Goal: Information Seeking & Learning: Check status

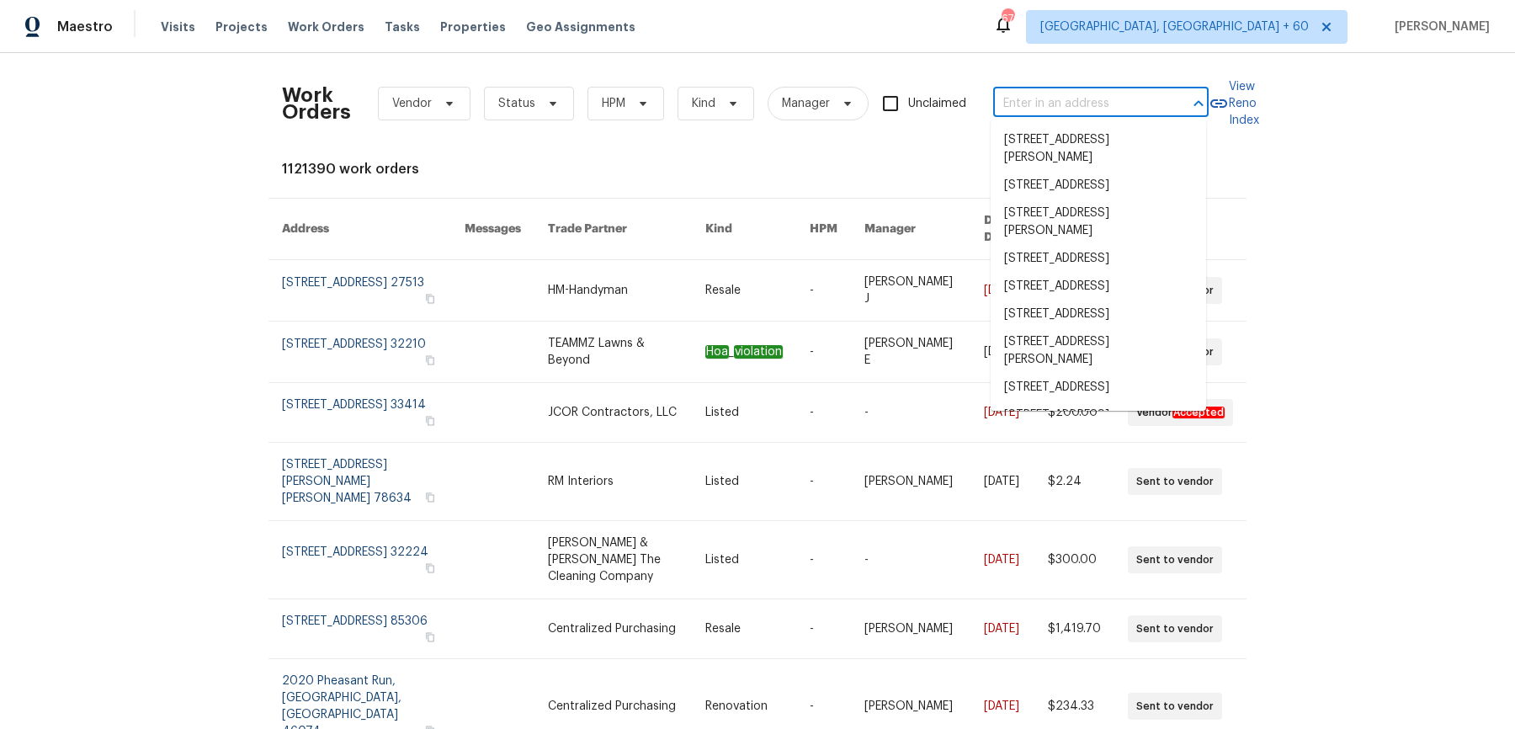
type input "[STREET_ADDRESS][PERSON_NAME]"
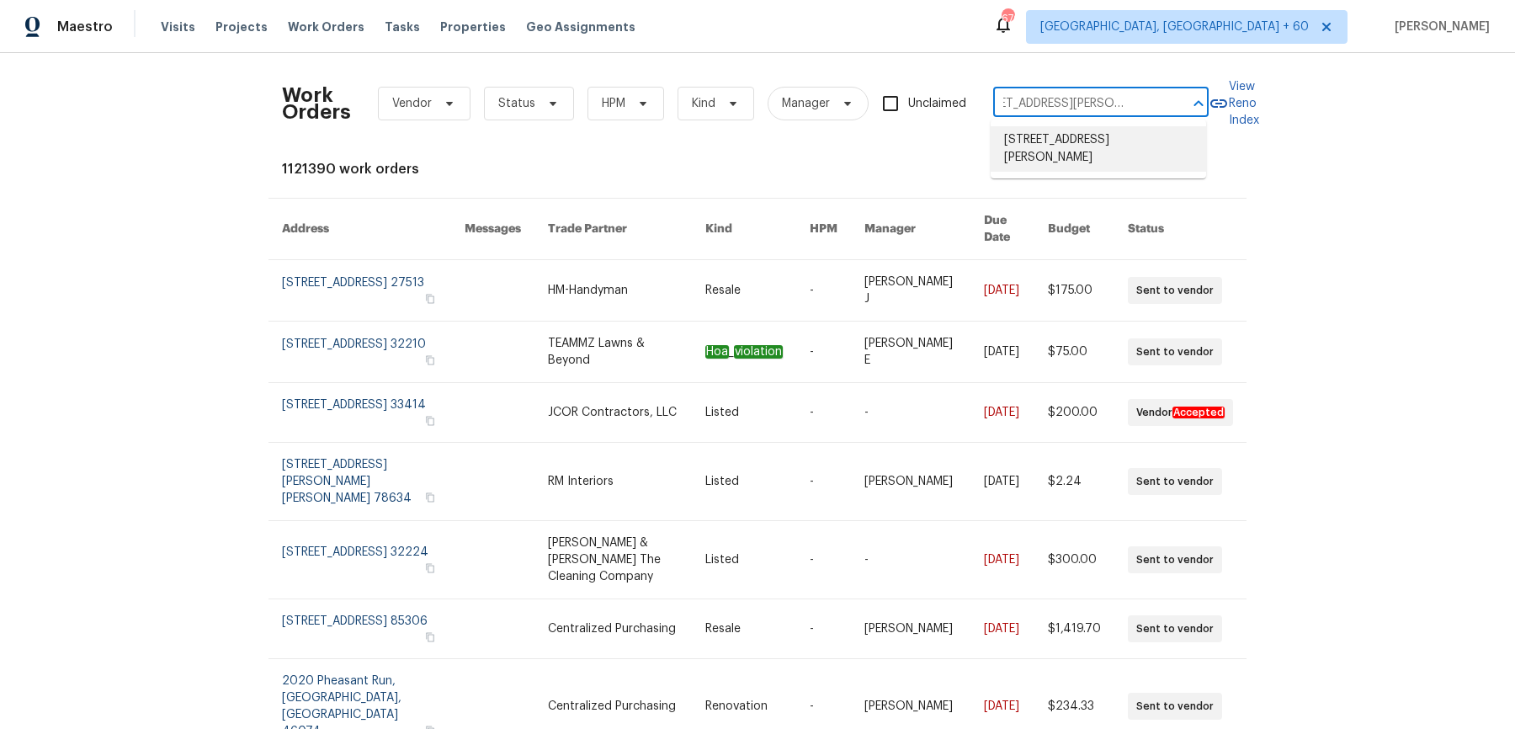
click at [1083, 143] on li "[STREET_ADDRESS][PERSON_NAME]" at bounding box center [1098, 148] width 215 height 45
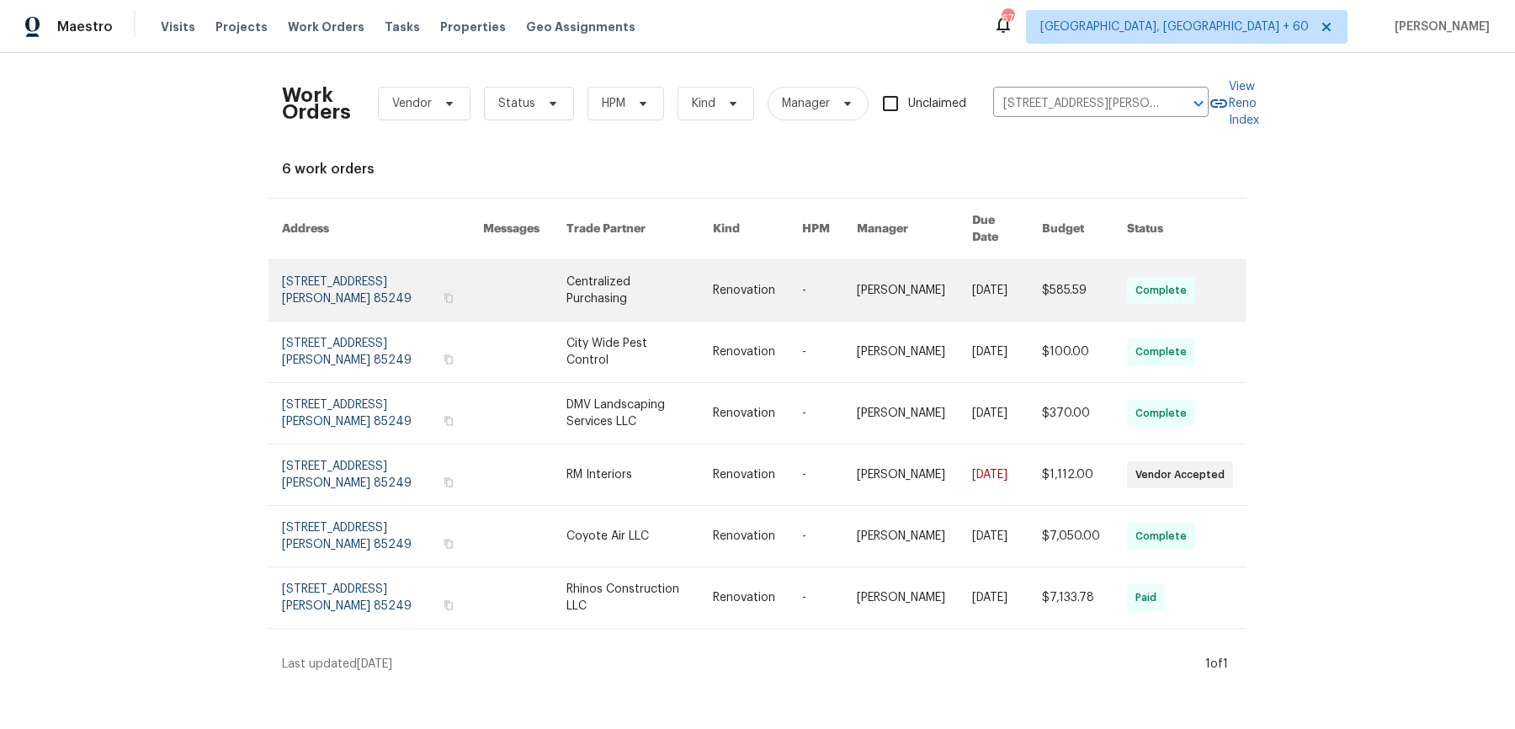
click at [950, 288] on link at bounding box center [914, 290] width 115 height 61
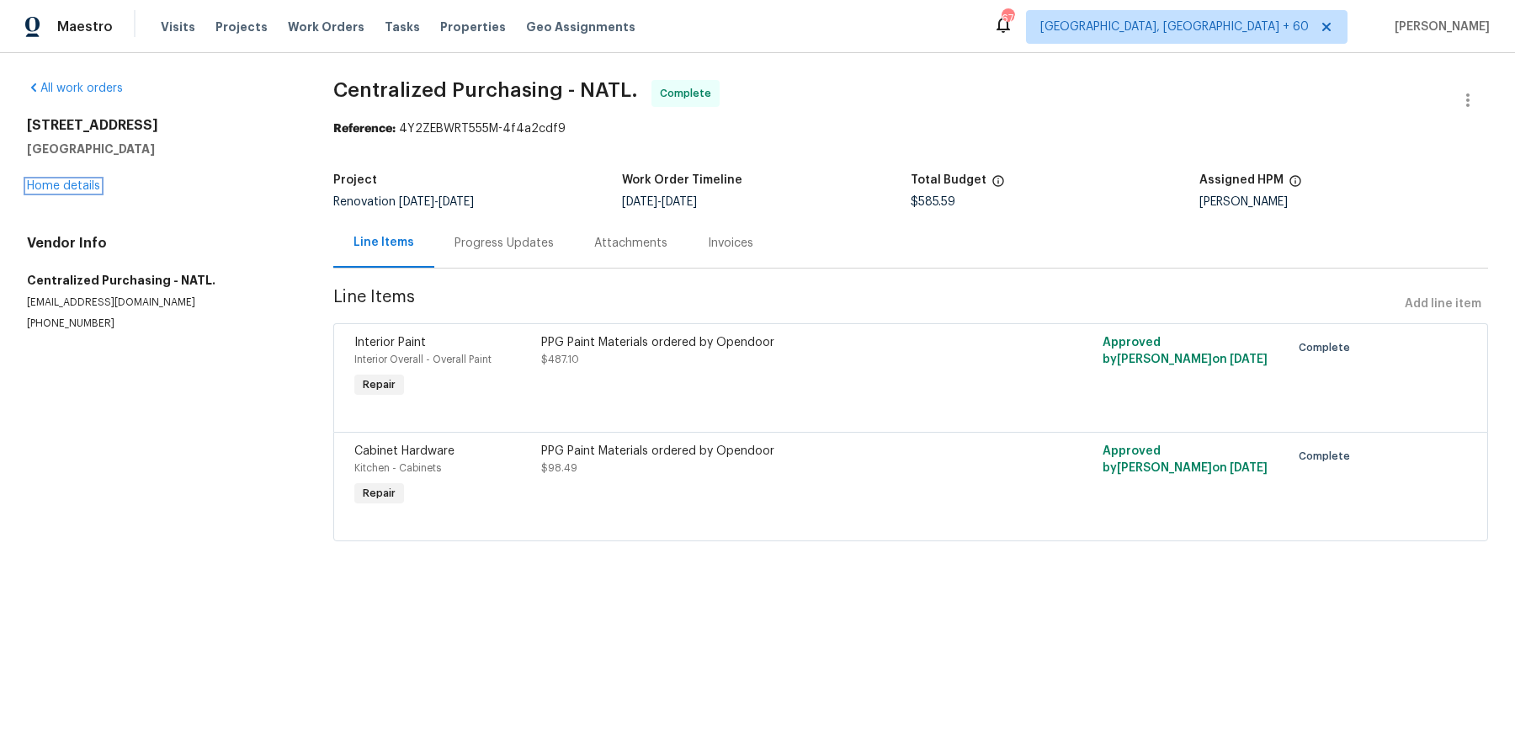
click at [42, 187] on link "Home details" at bounding box center [63, 186] width 73 height 12
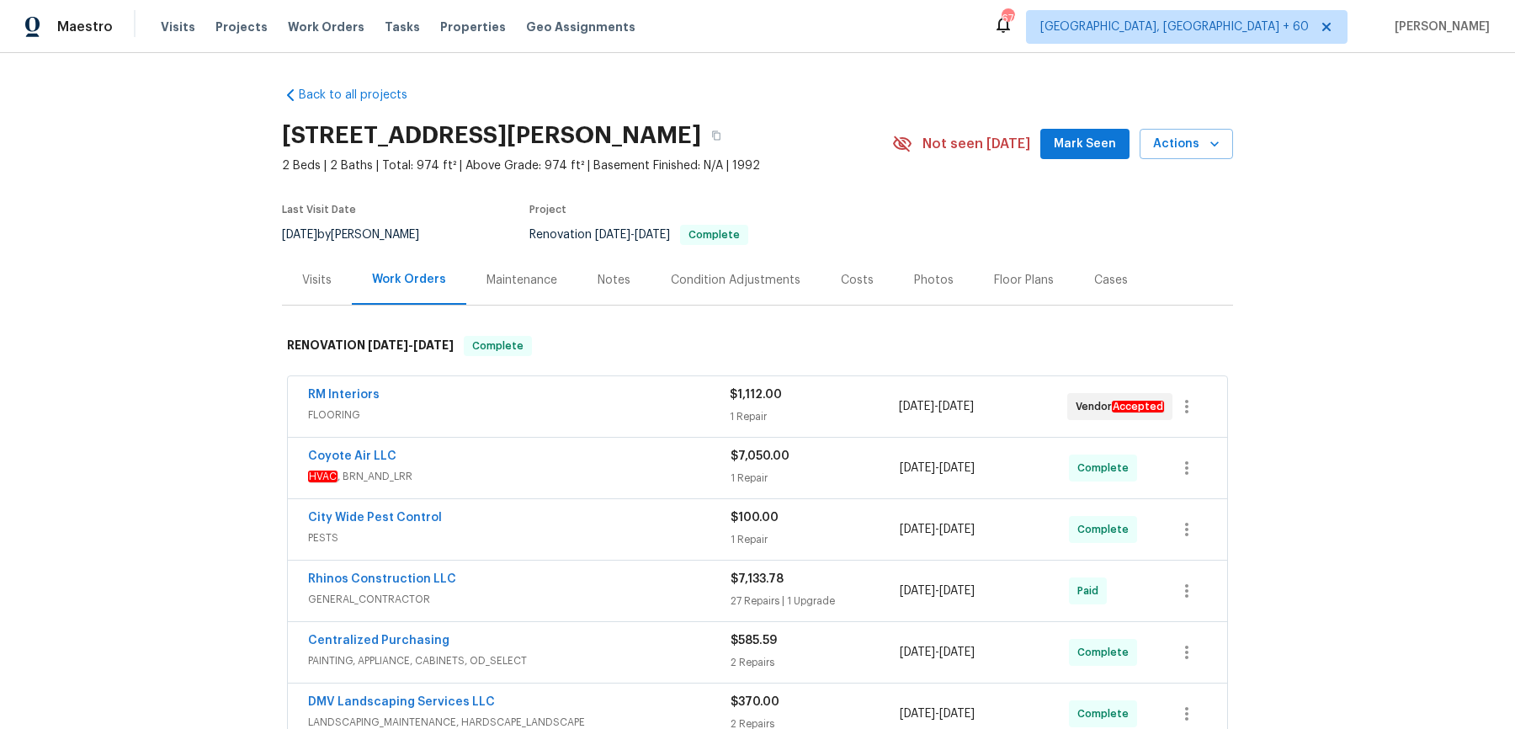
click at [588, 407] on span "FLOORING" at bounding box center [519, 415] width 422 height 17
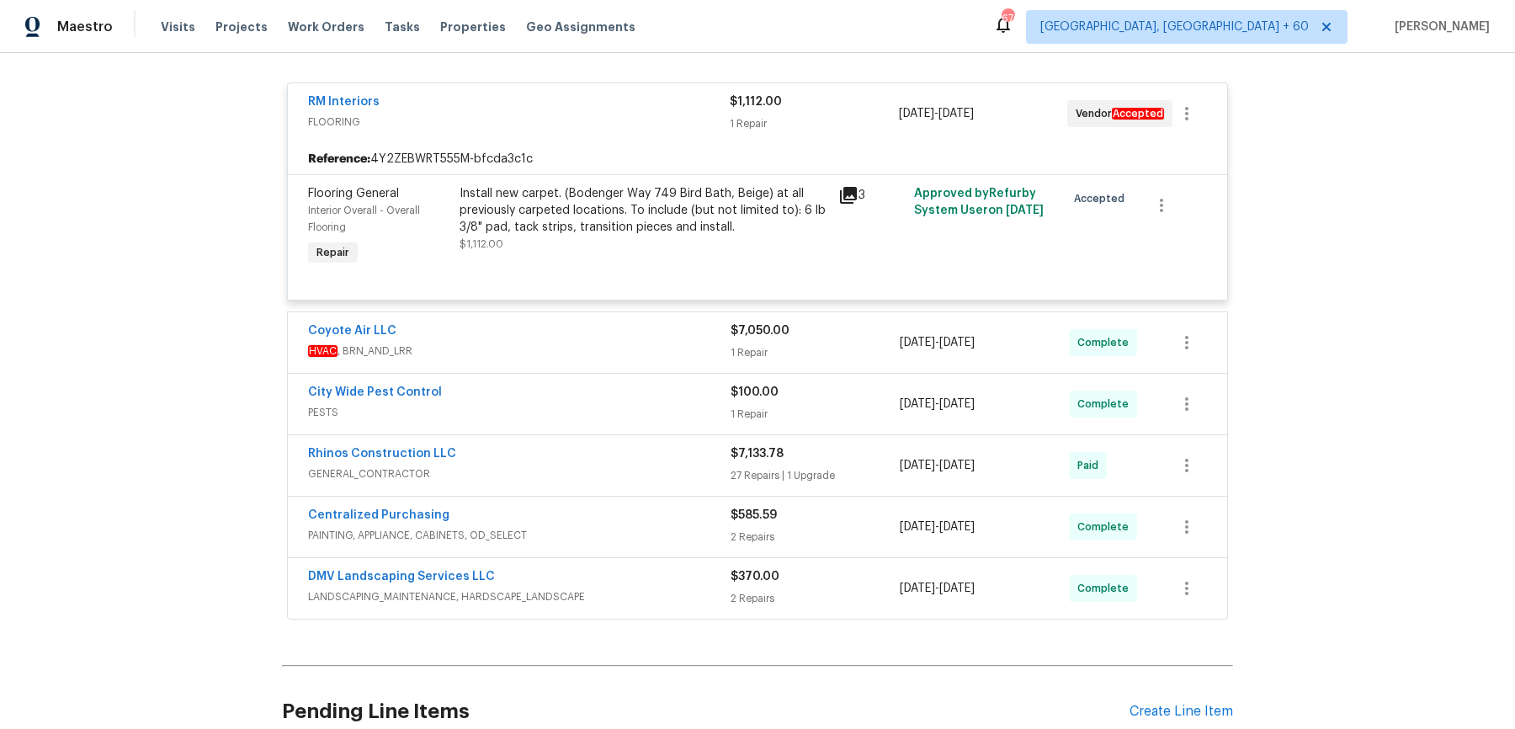
scroll to position [305, 0]
click at [595, 315] on div "Coyote Air LLC HVAC , BRN_AND_LRR $7,050.00 1 Repair [DATE] - [DATE] Complete" at bounding box center [757, 343] width 939 height 61
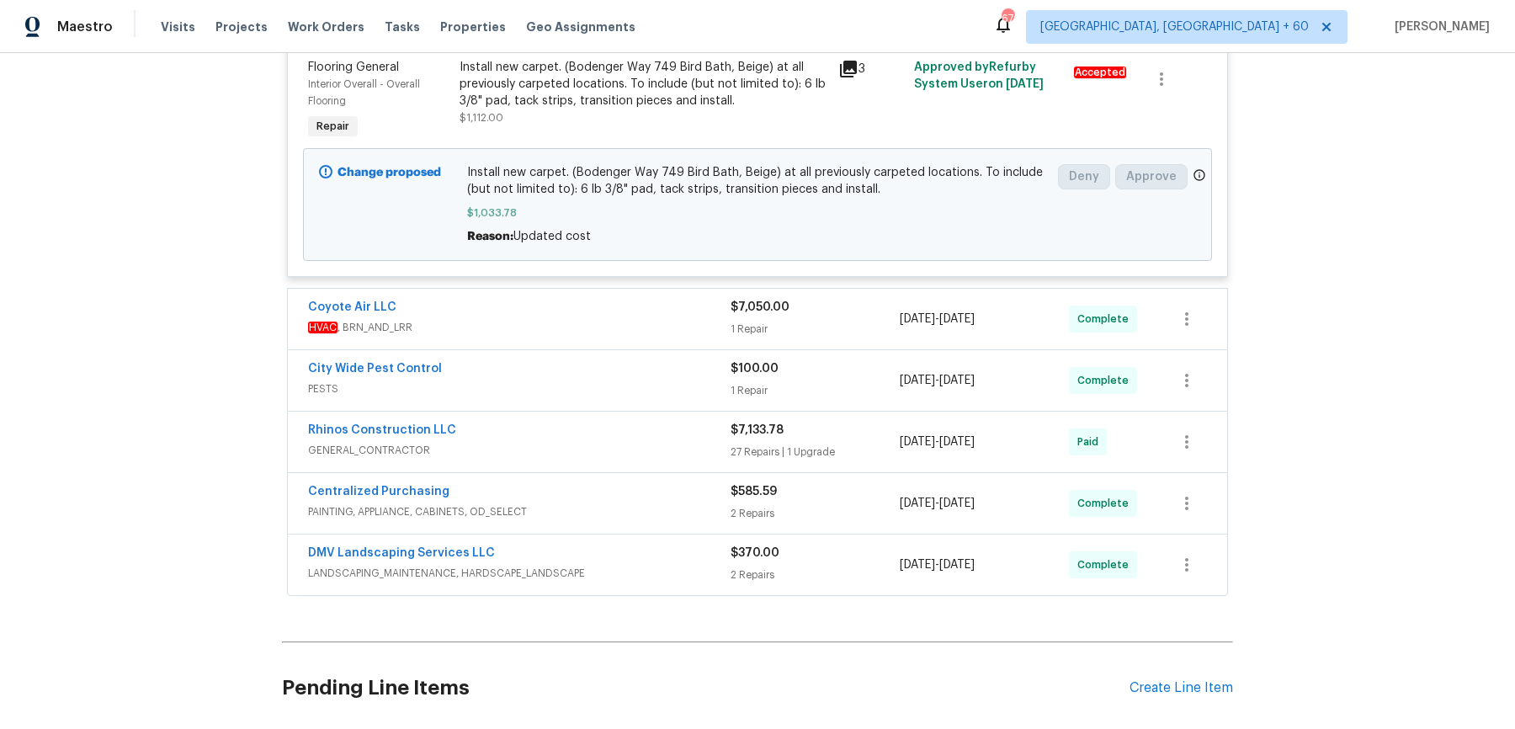
scroll to position [465, 0]
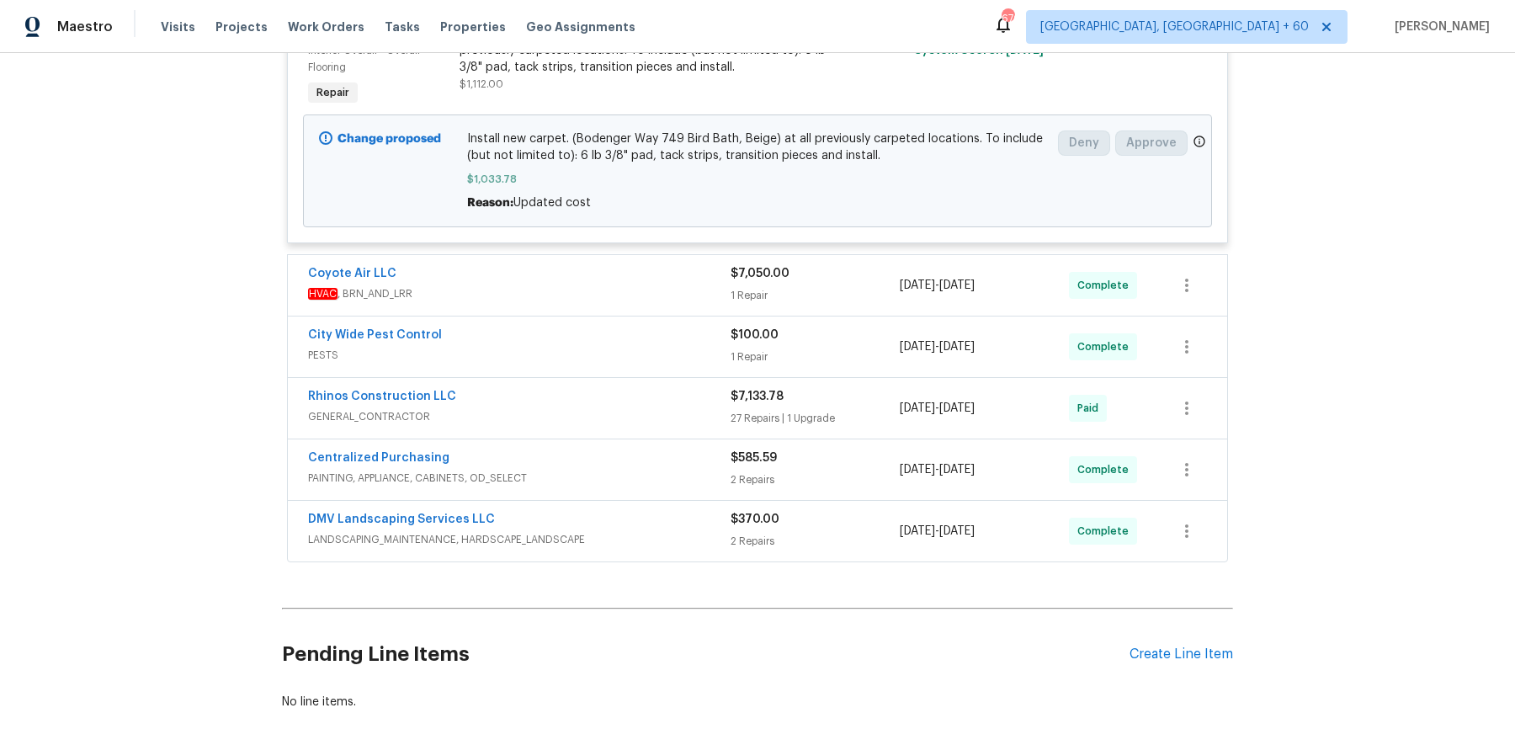
click at [705, 279] on div "Coyote Air LLC" at bounding box center [519, 275] width 423 height 20
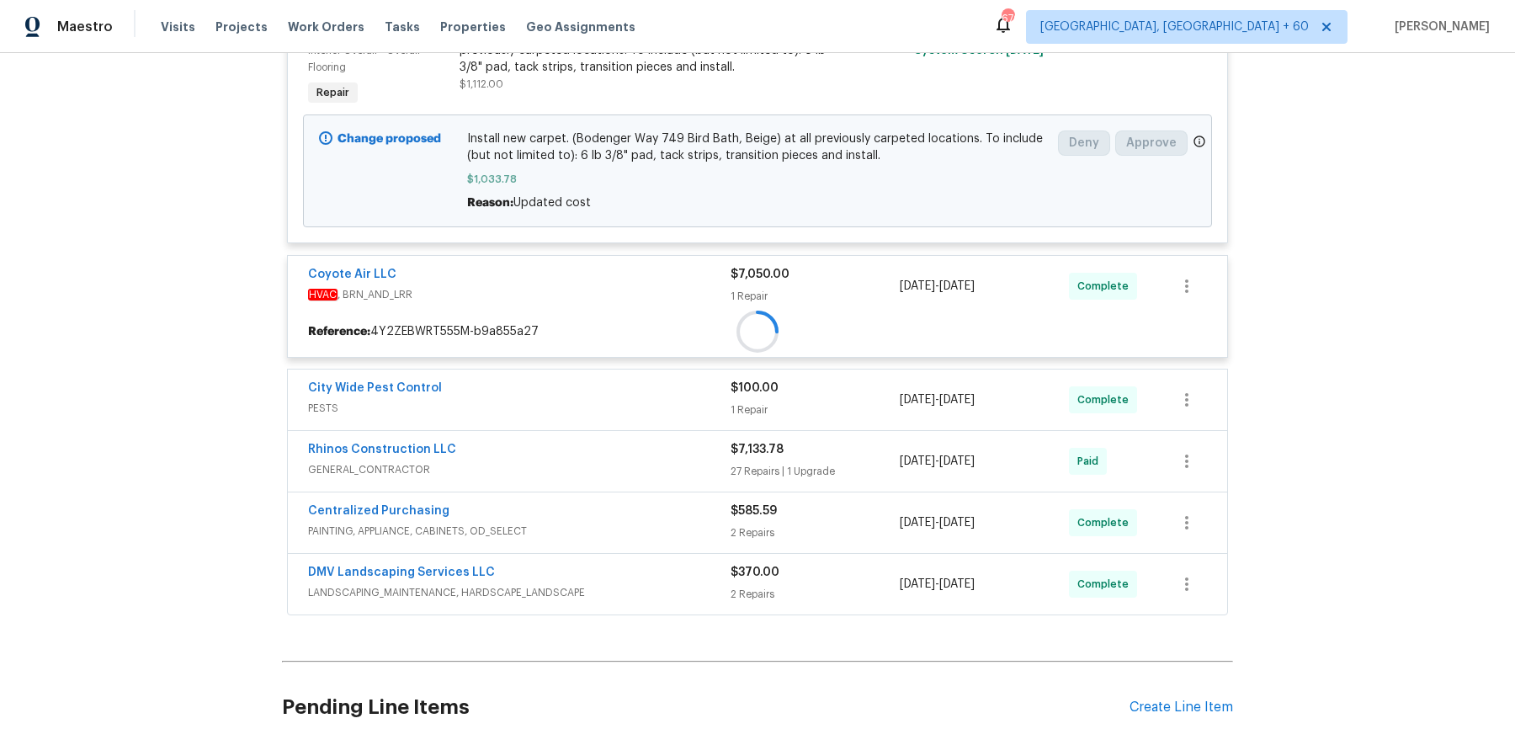
scroll to position [609, 0]
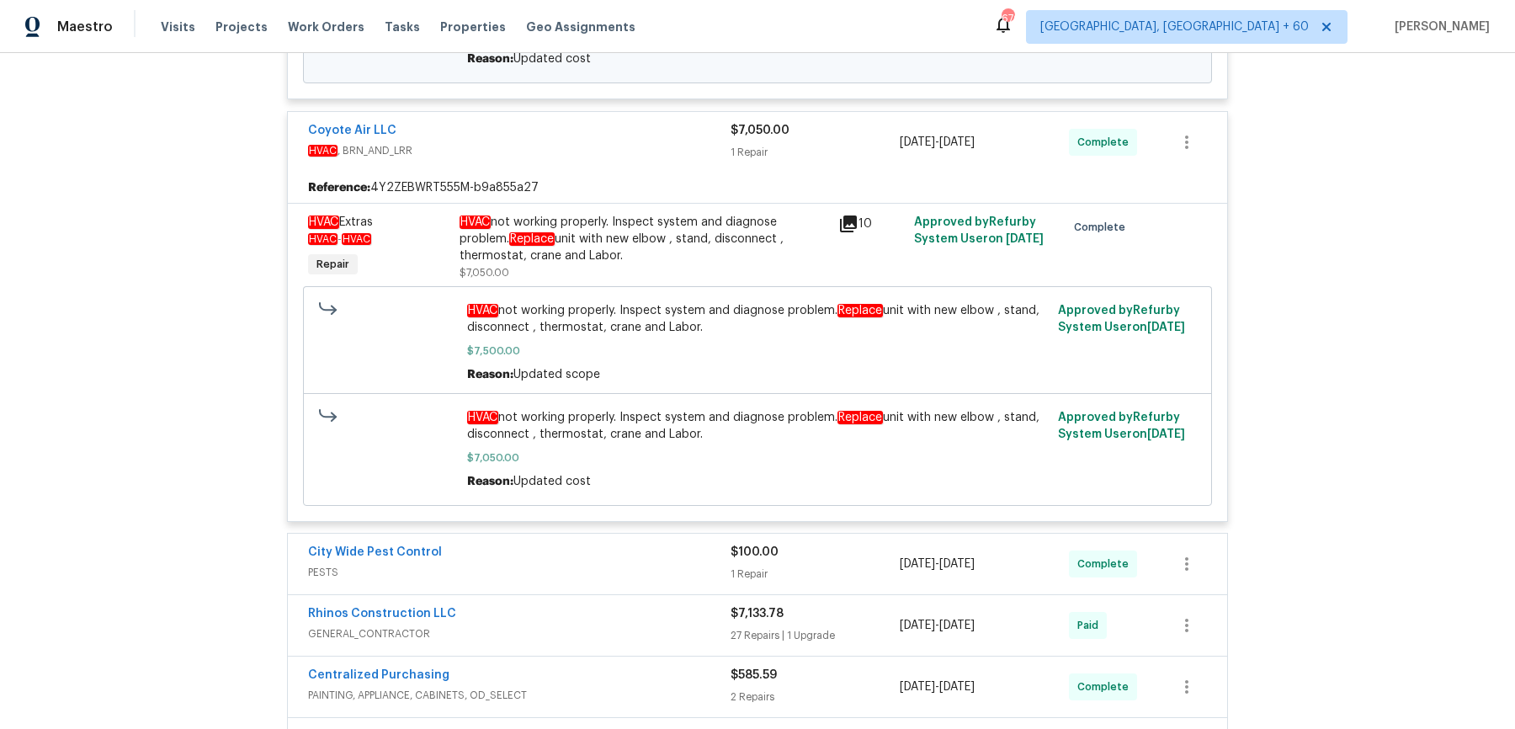
click at [644, 565] on span "PESTS" at bounding box center [519, 572] width 423 height 17
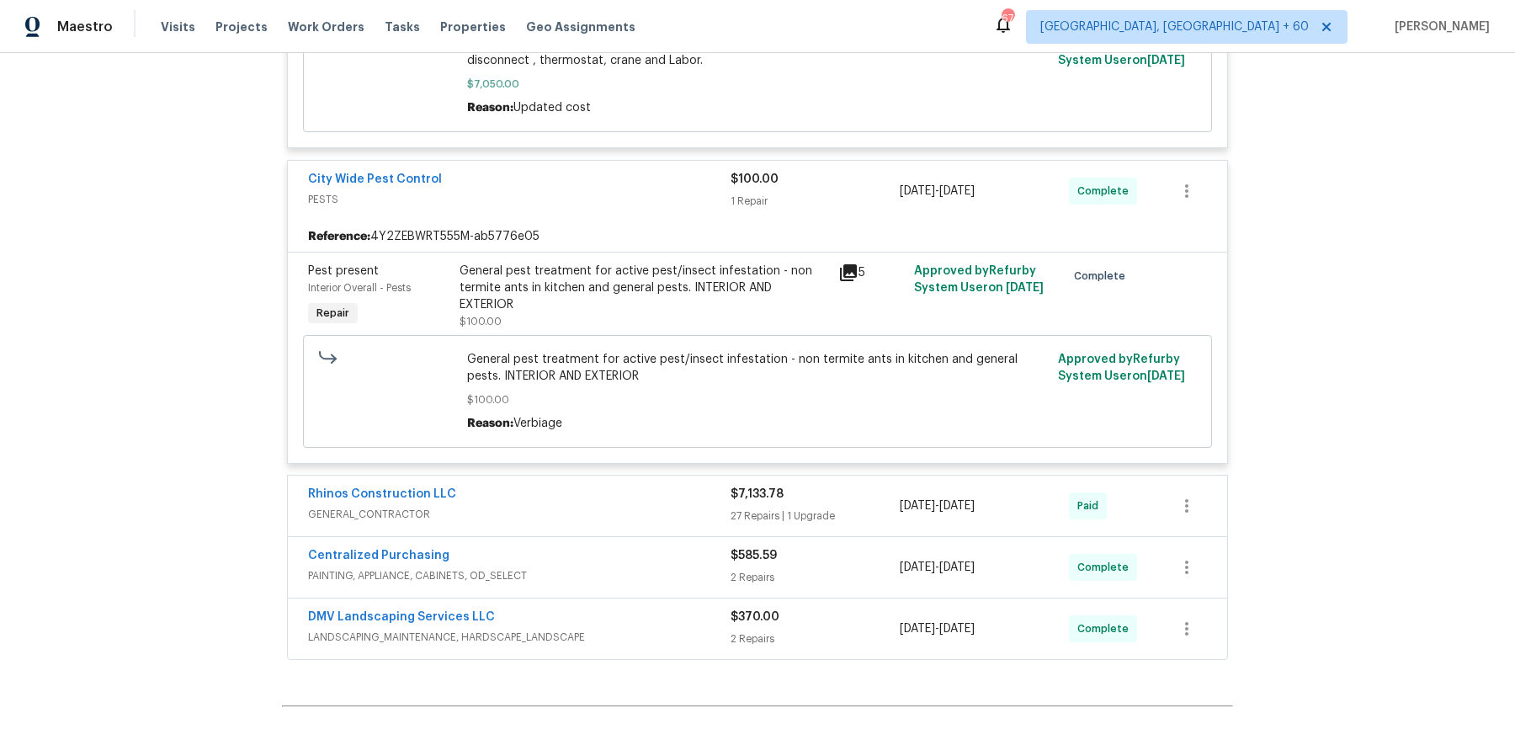
scroll to position [996, 0]
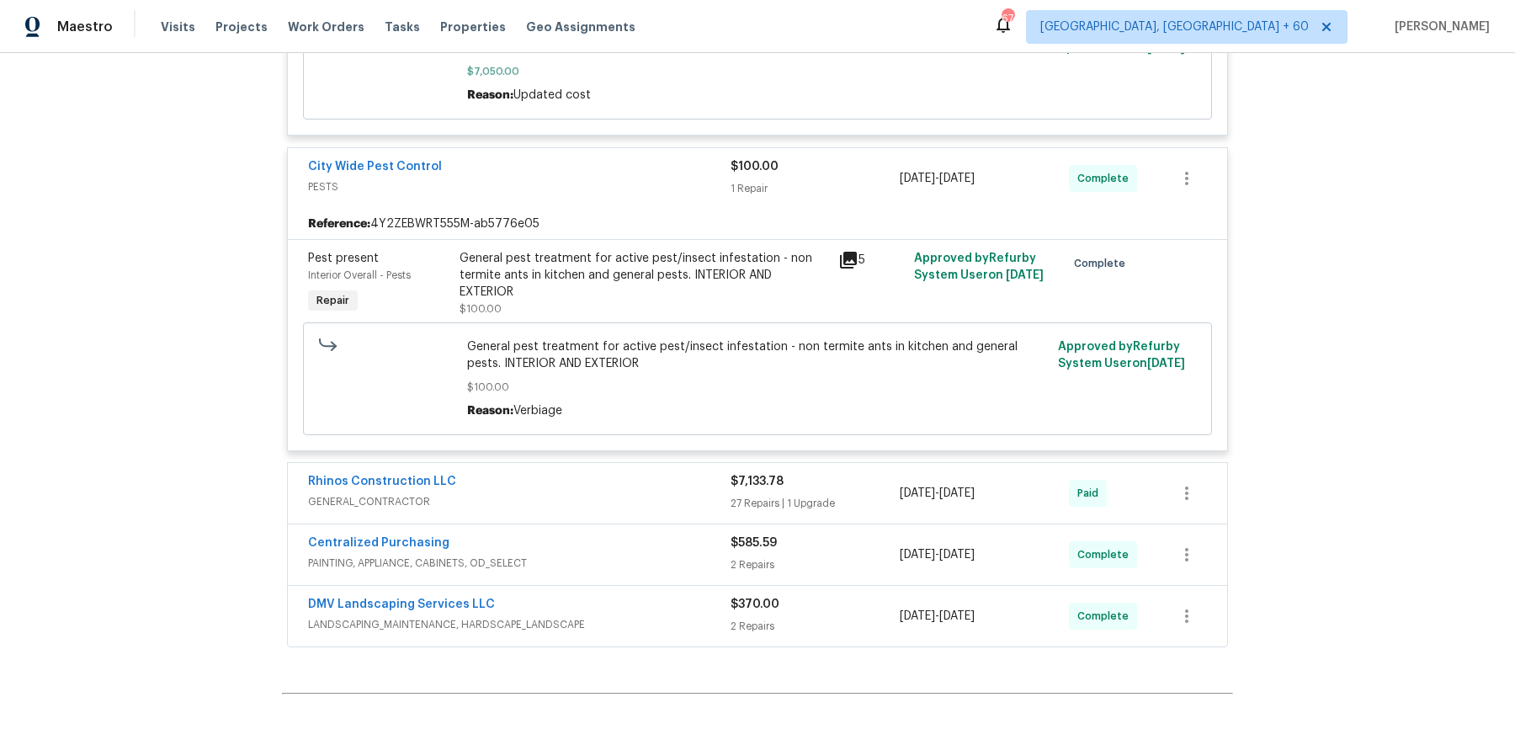
click at [645, 500] on span "GENERAL_CONTRACTOR" at bounding box center [519, 501] width 423 height 17
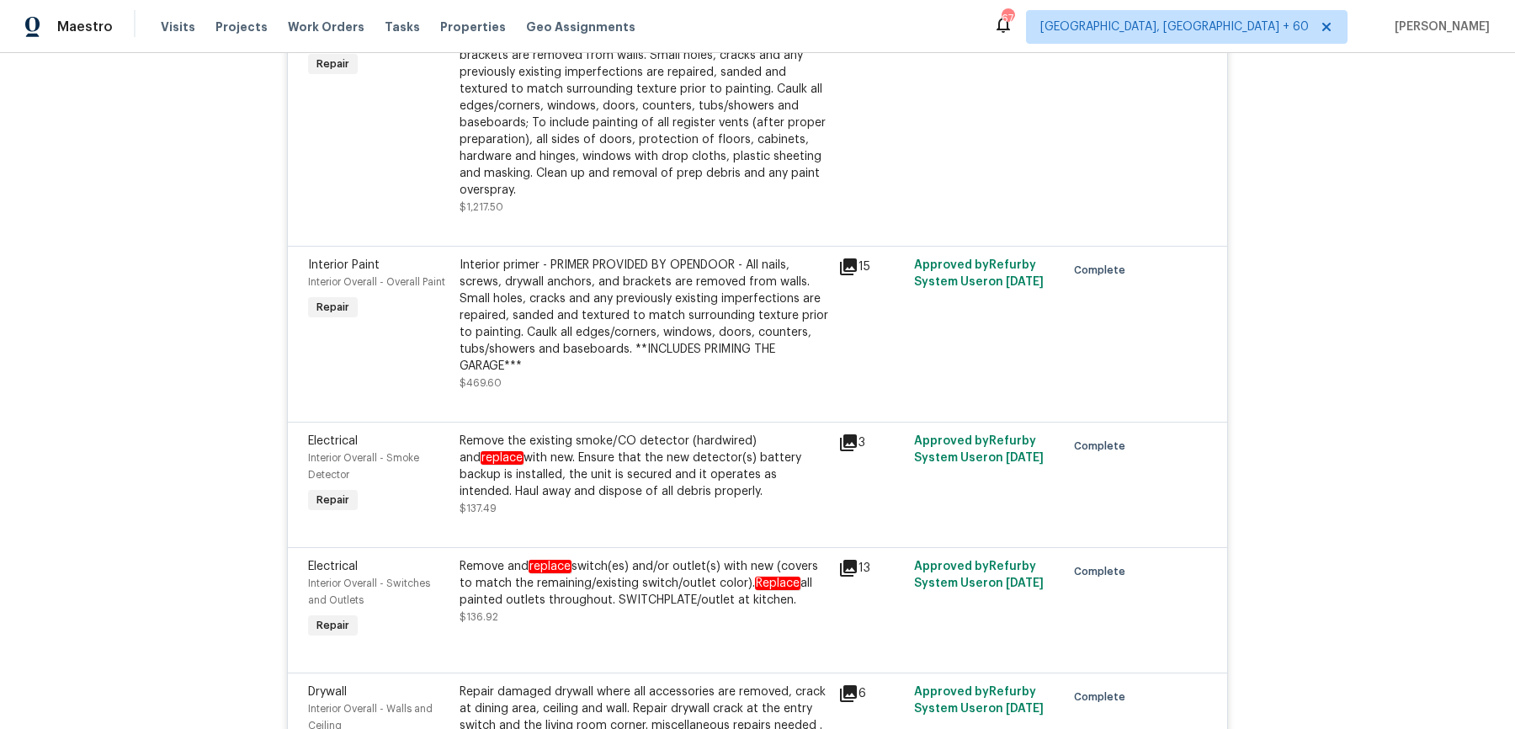
scroll to position [5633, 0]
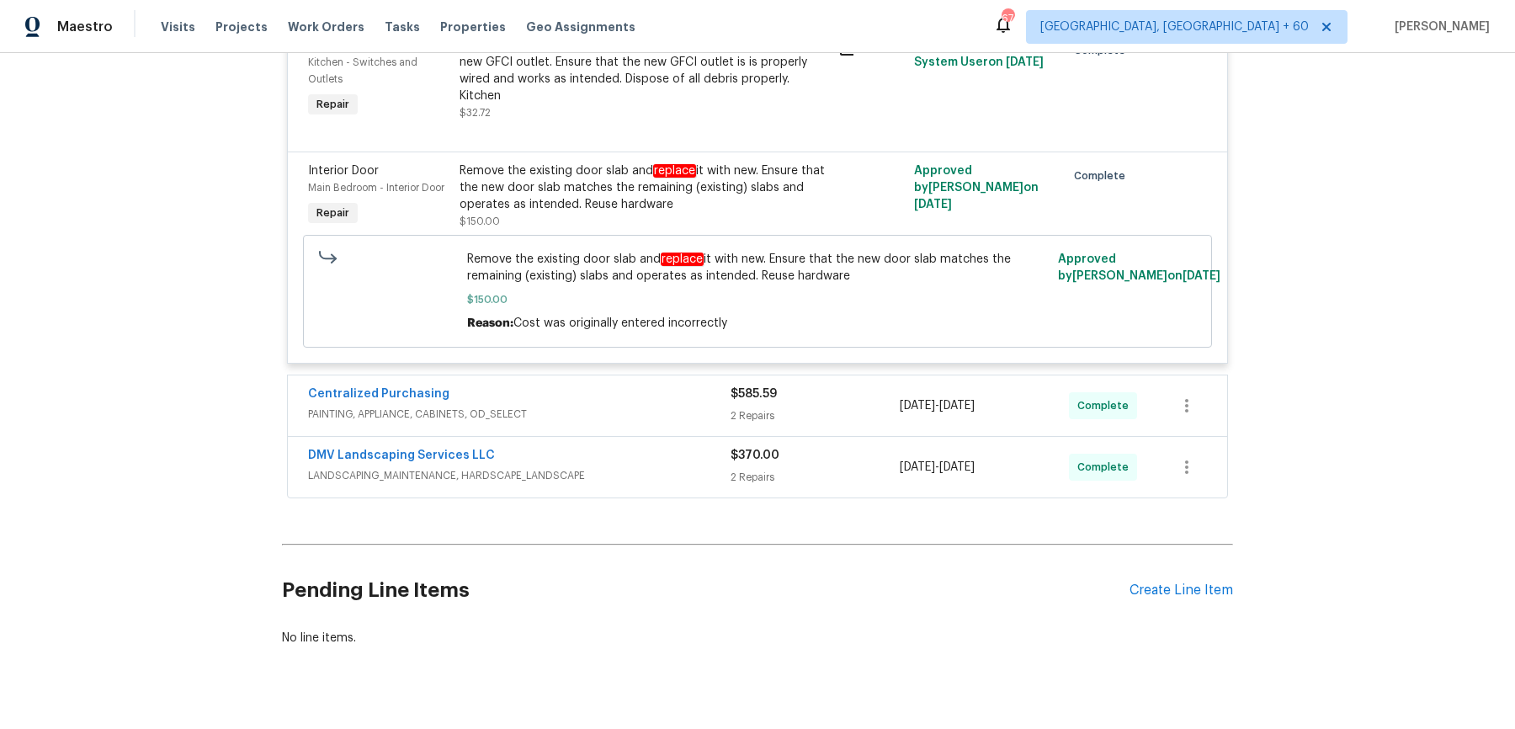
click at [667, 406] on span "PAINTING, APPLIANCE, CABINETS, OD_SELECT" at bounding box center [519, 414] width 423 height 17
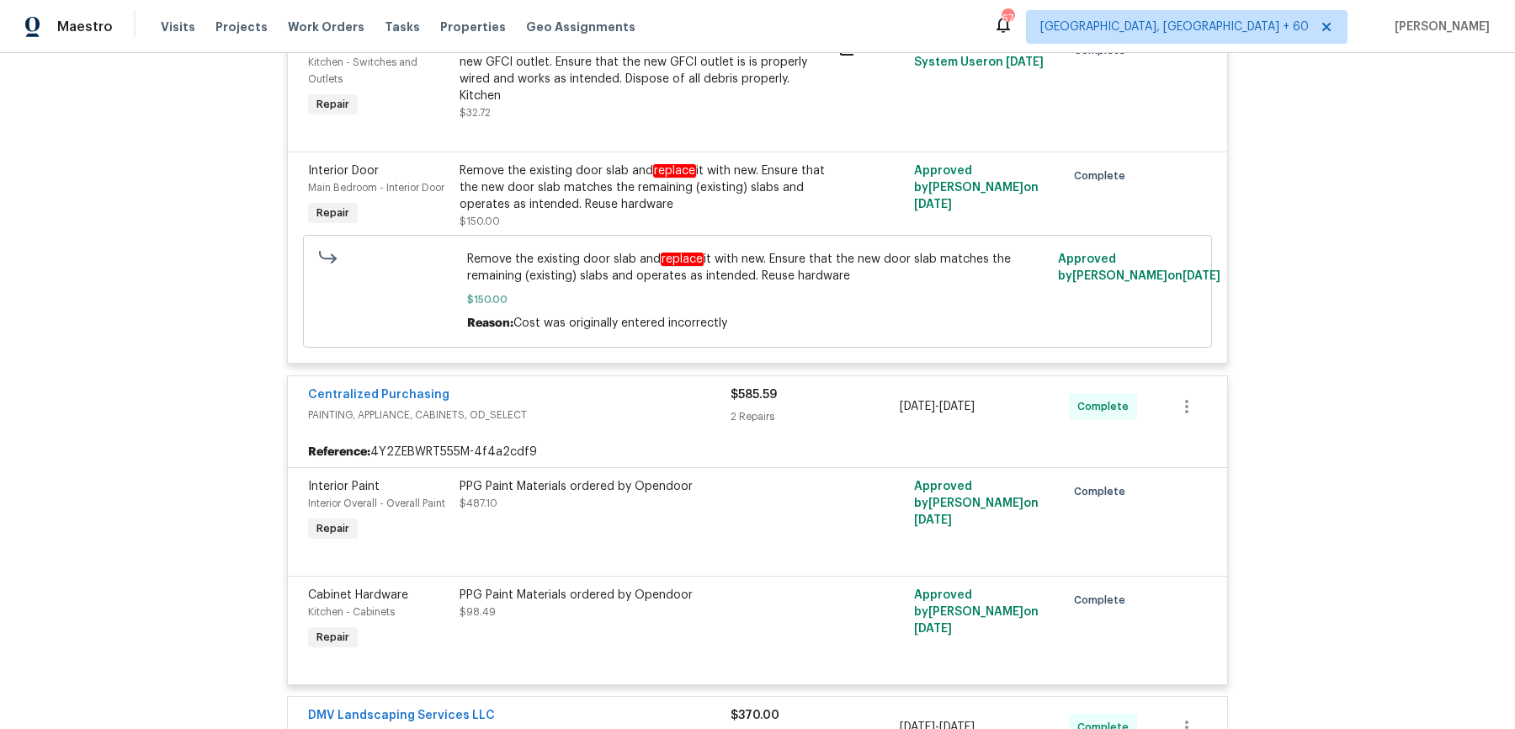
click at [662, 707] on div "DMV Landscaping Services LLC" at bounding box center [519, 717] width 423 height 20
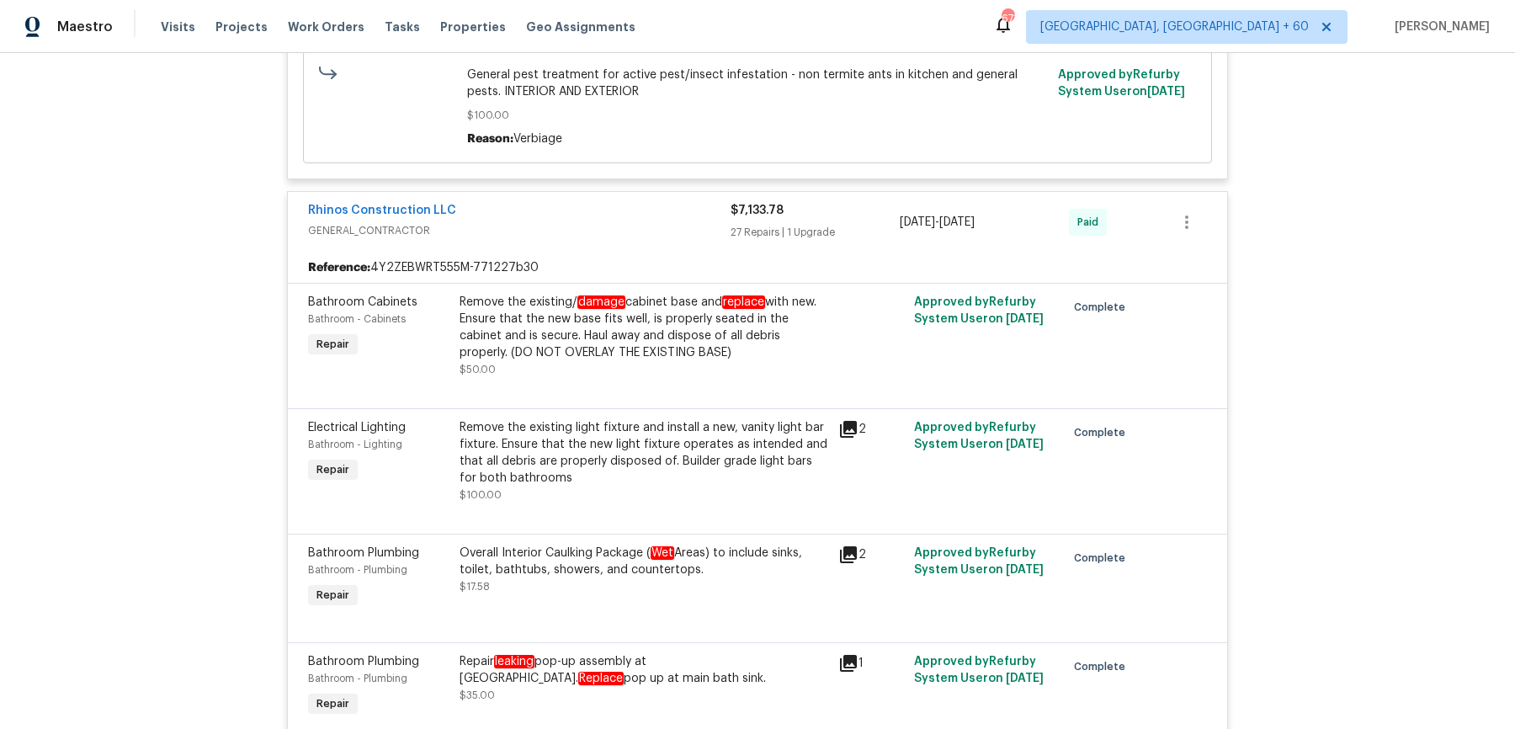
scroll to position [0, 0]
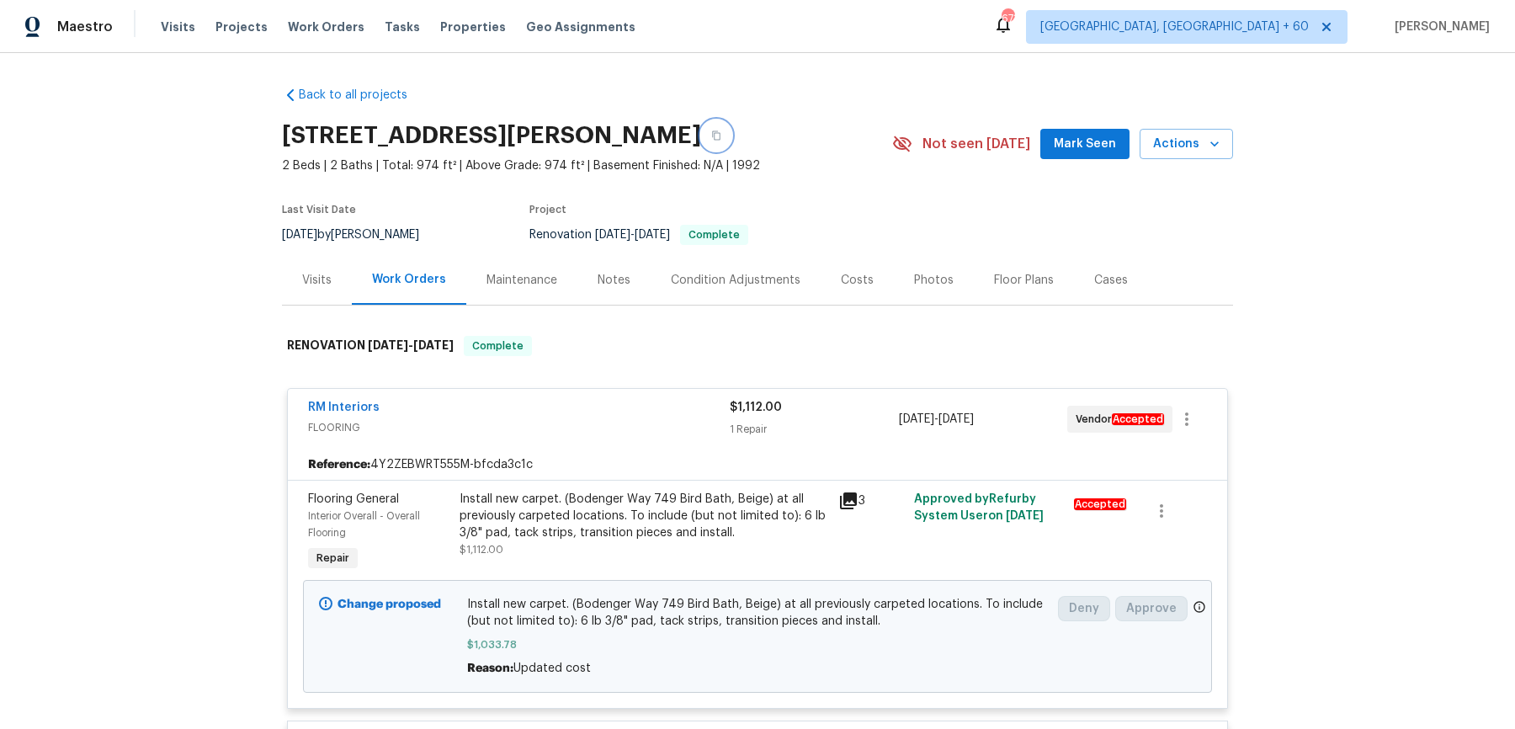
click at [731, 136] on button "button" at bounding box center [716, 135] width 30 height 30
click at [325, 35] on span "Work Orders" at bounding box center [326, 27] width 77 height 17
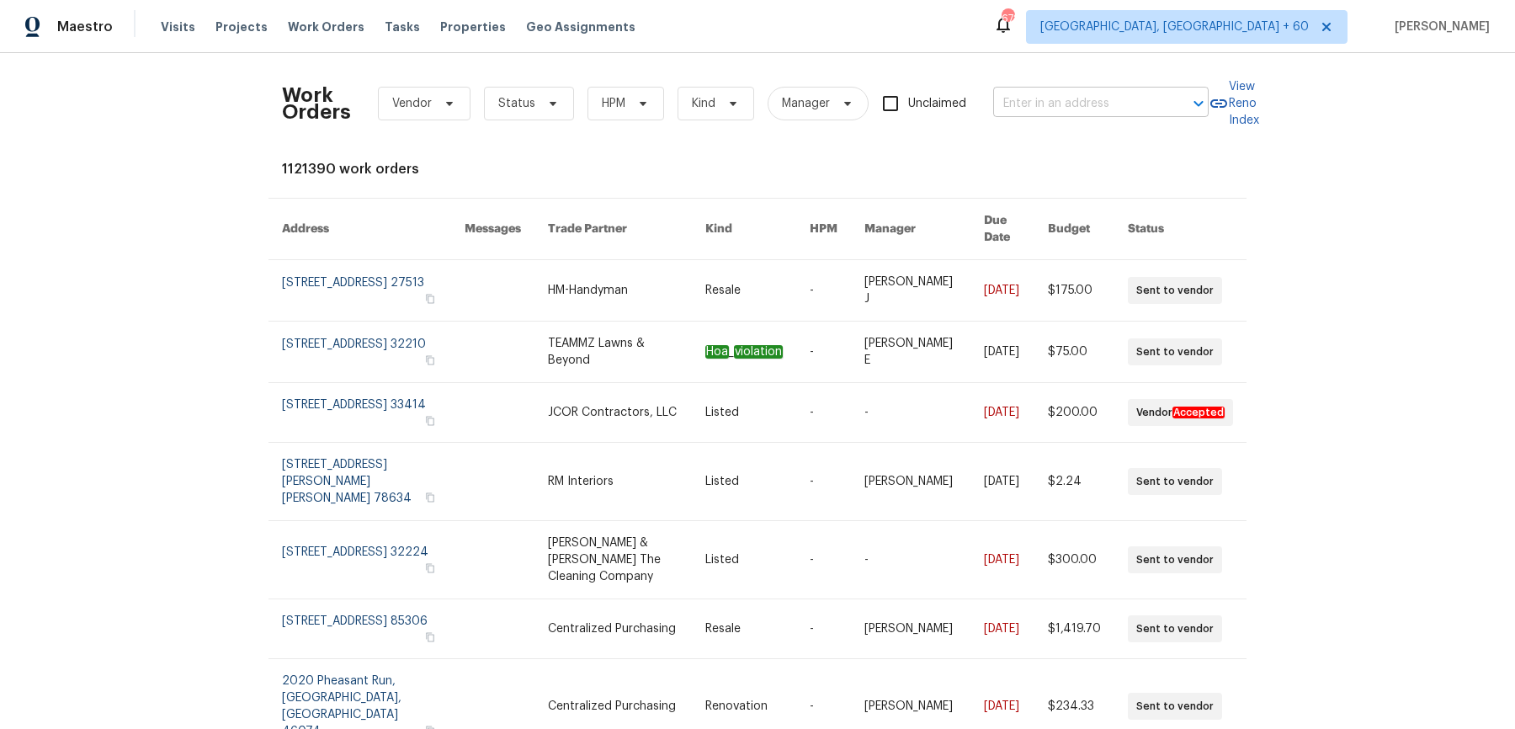
click at [1026, 114] on input "text" at bounding box center [1077, 104] width 168 height 26
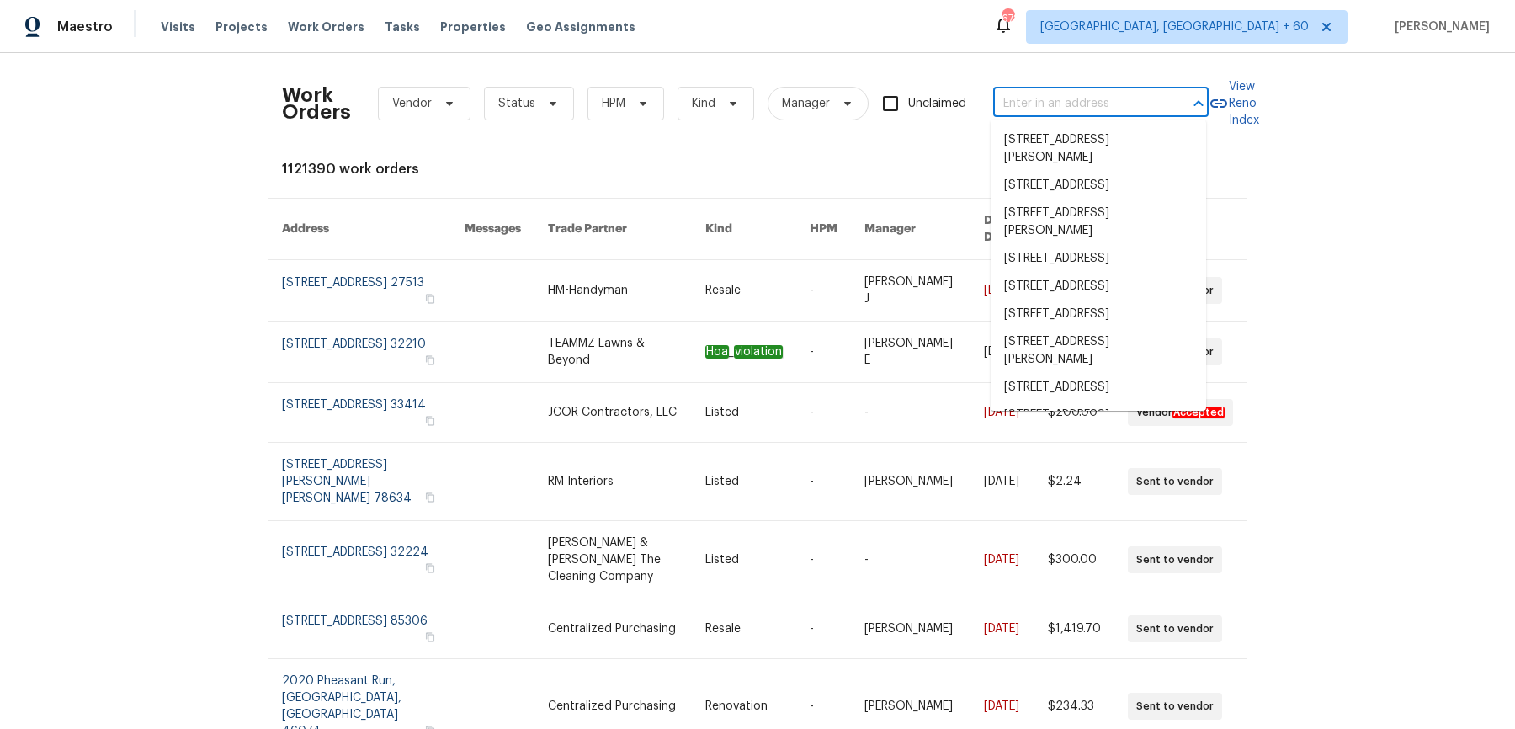
paste input "[STREET_ADDRESS]"
type input "[STREET_ADDRESS]"
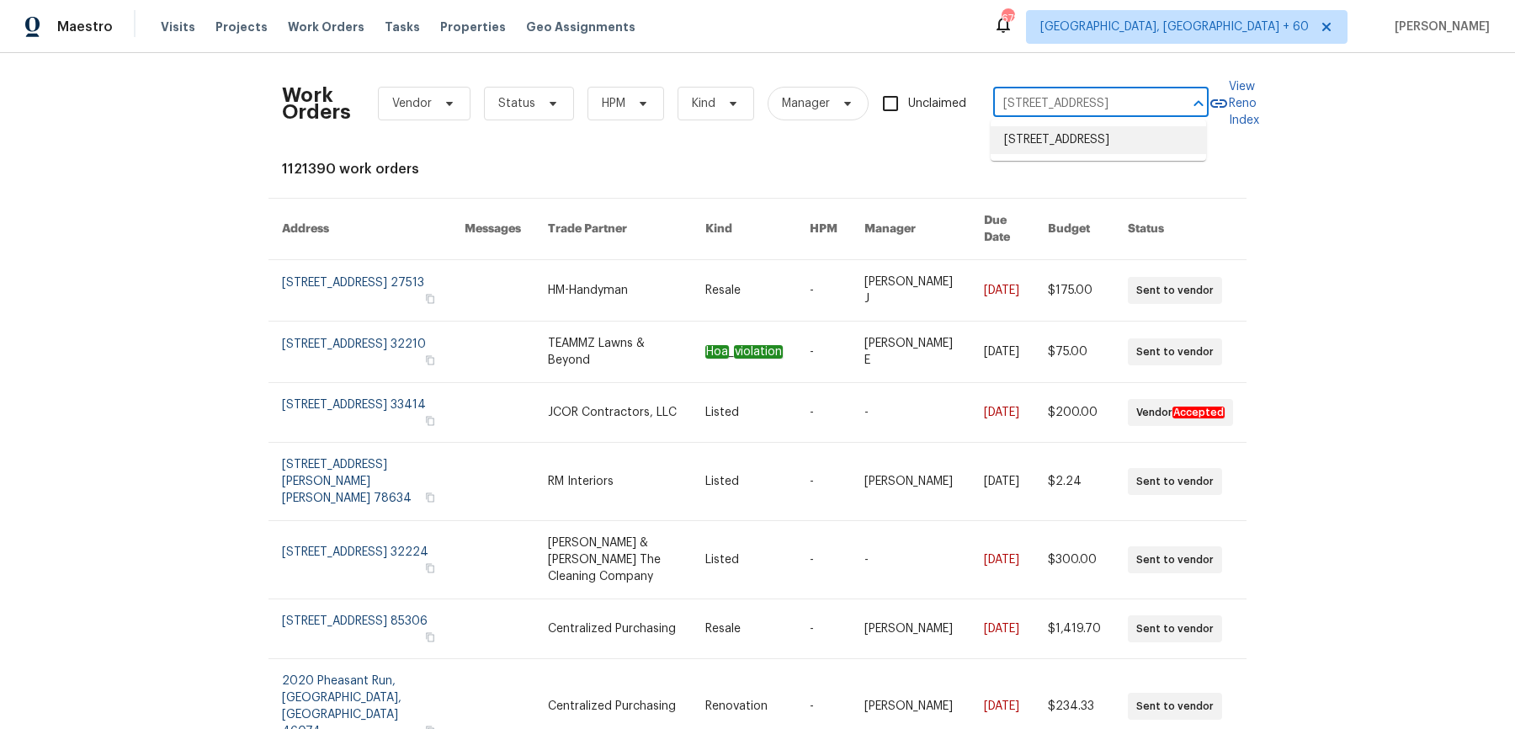
click at [1031, 137] on li "[STREET_ADDRESS]" at bounding box center [1098, 140] width 215 height 28
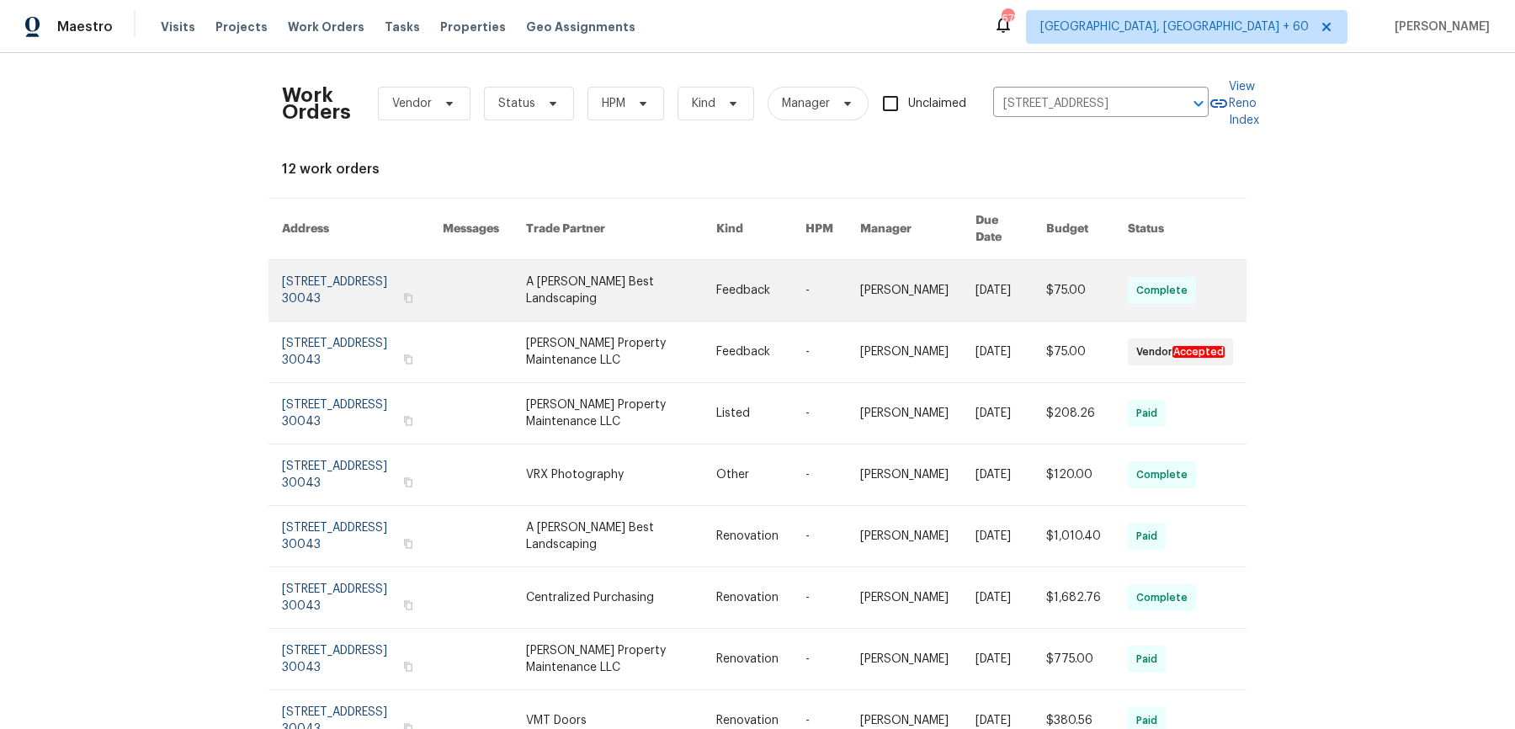
click at [891, 276] on link at bounding box center [917, 290] width 115 height 61
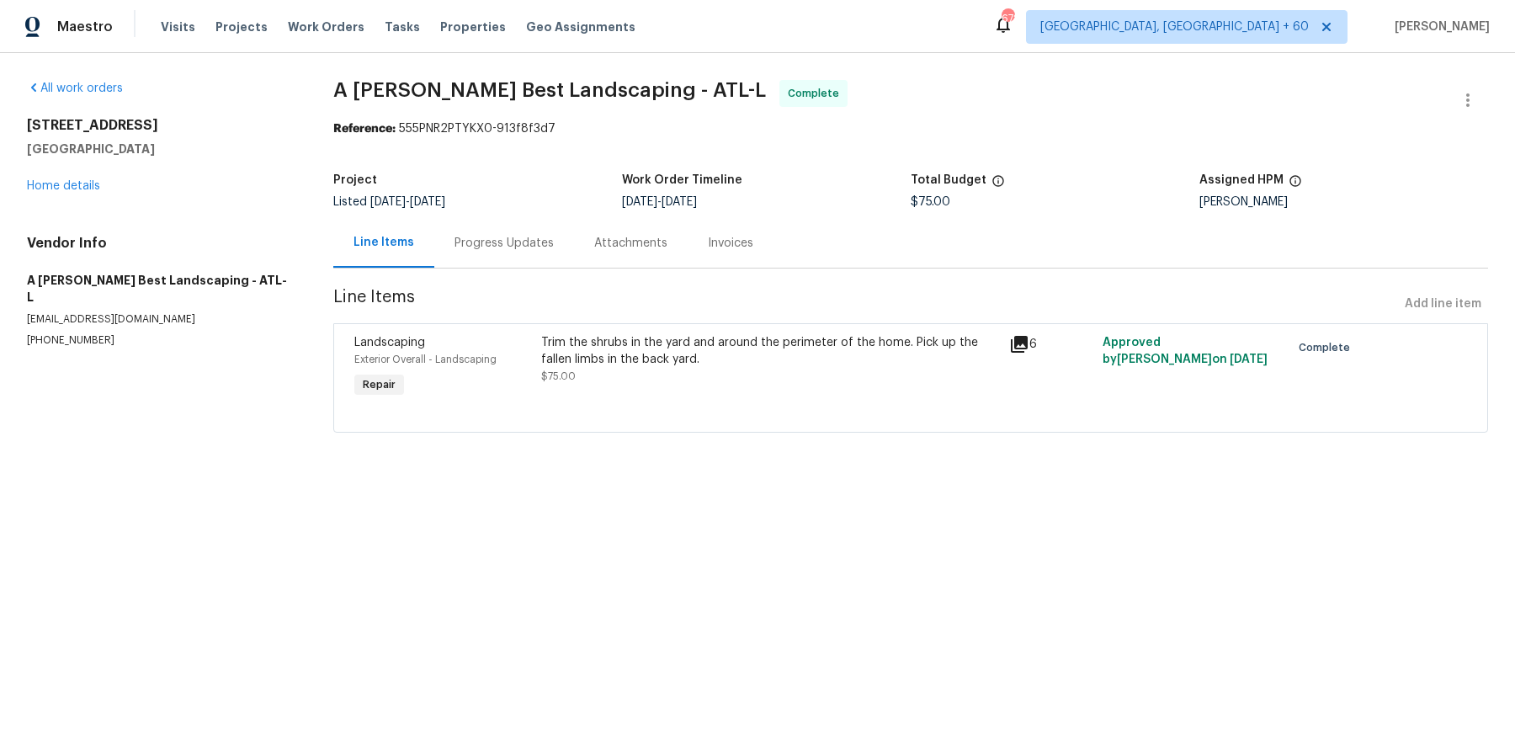
click at [94, 193] on div "[STREET_ADDRESS] Home details" at bounding box center [160, 155] width 266 height 77
click at [94, 180] on link "Home details" at bounding box center [63, 186] width 73 height 12
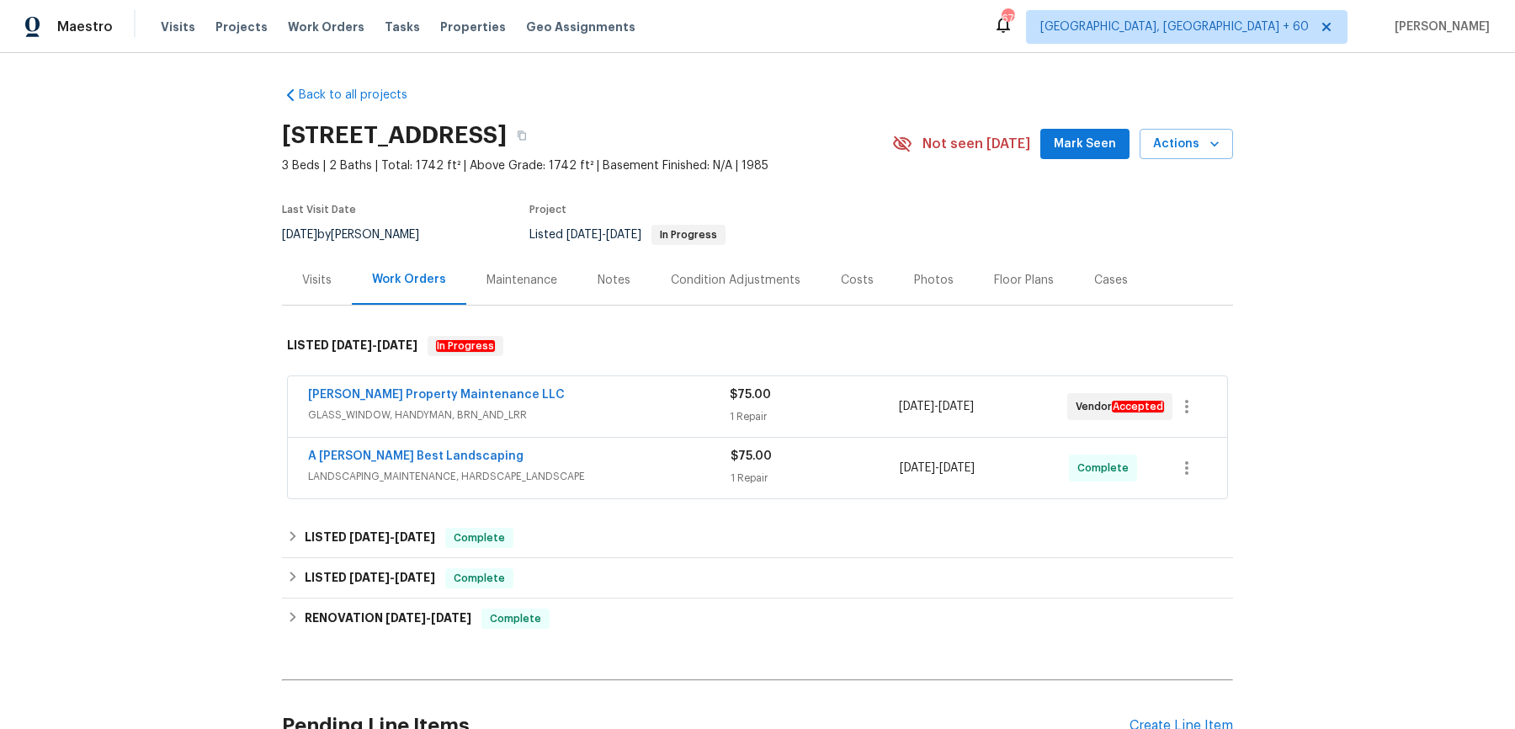
click at [596, 386] on div "[PERSON_NAME] Property Maintenance LLC" at bounding box center [519, 396] width 422 height 20
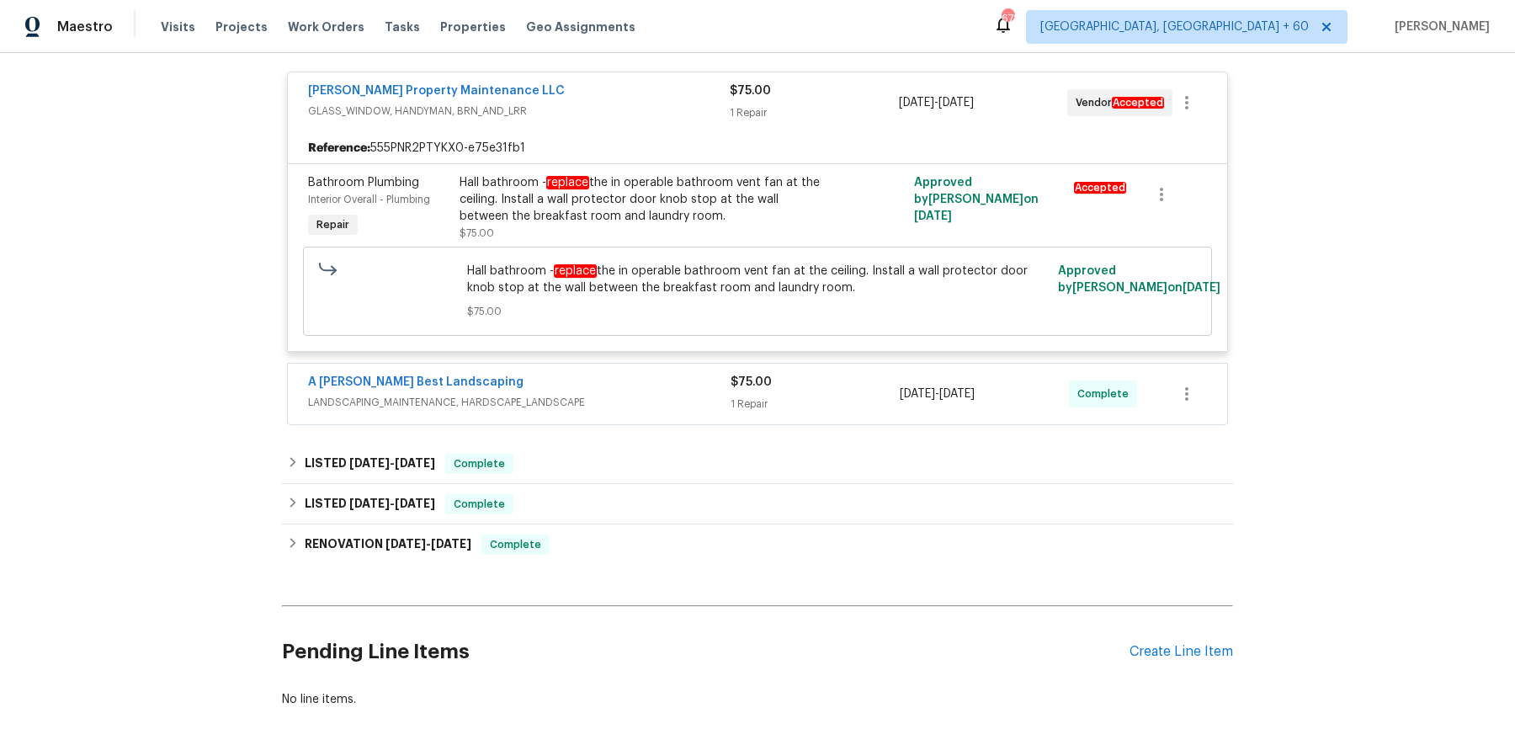
click at [610, 403] on span "LANDSCAPING_MAINTENANCE, HARDSCAPE_LANDSCAPE" at bounding box center [519, 402] width 423 height 17
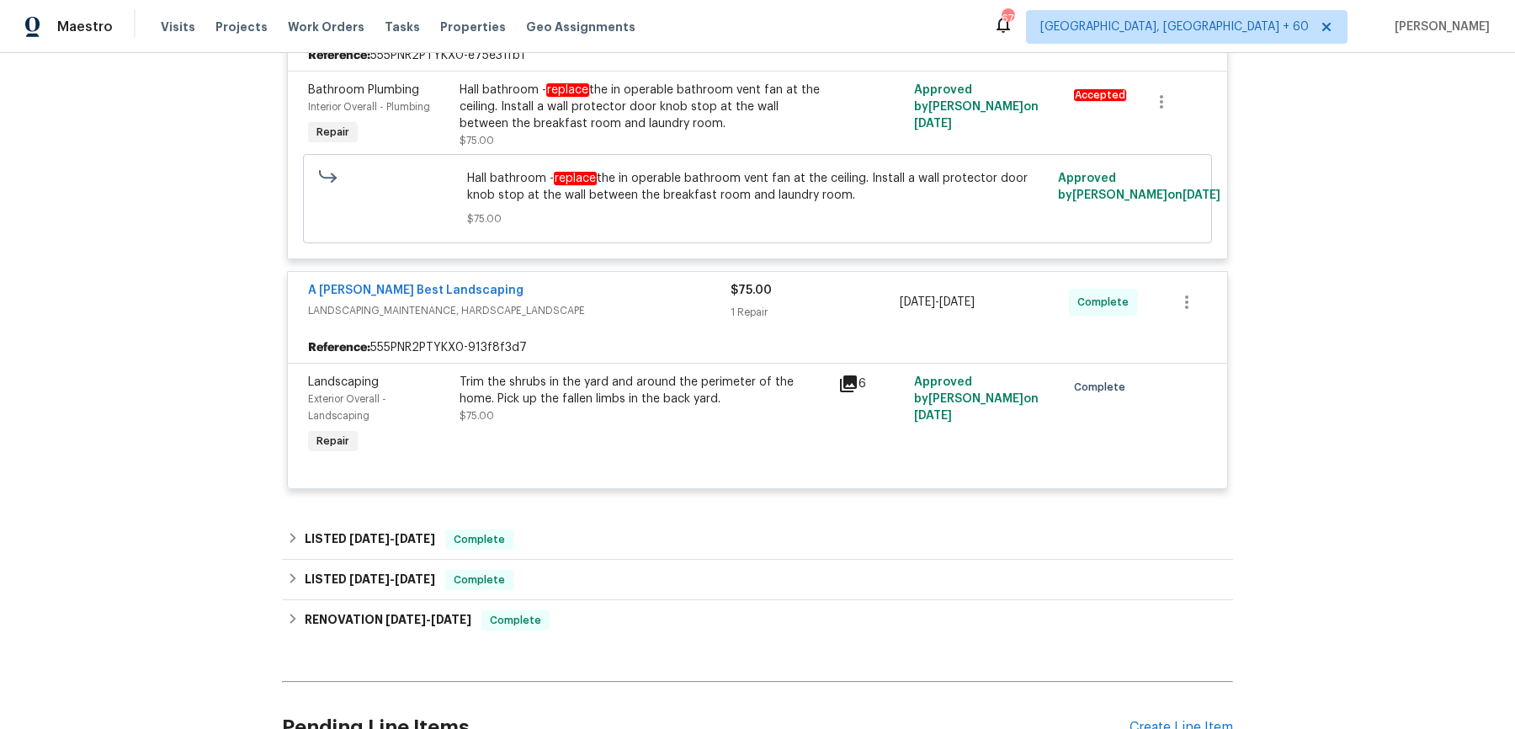
scroll to position [575, 0]
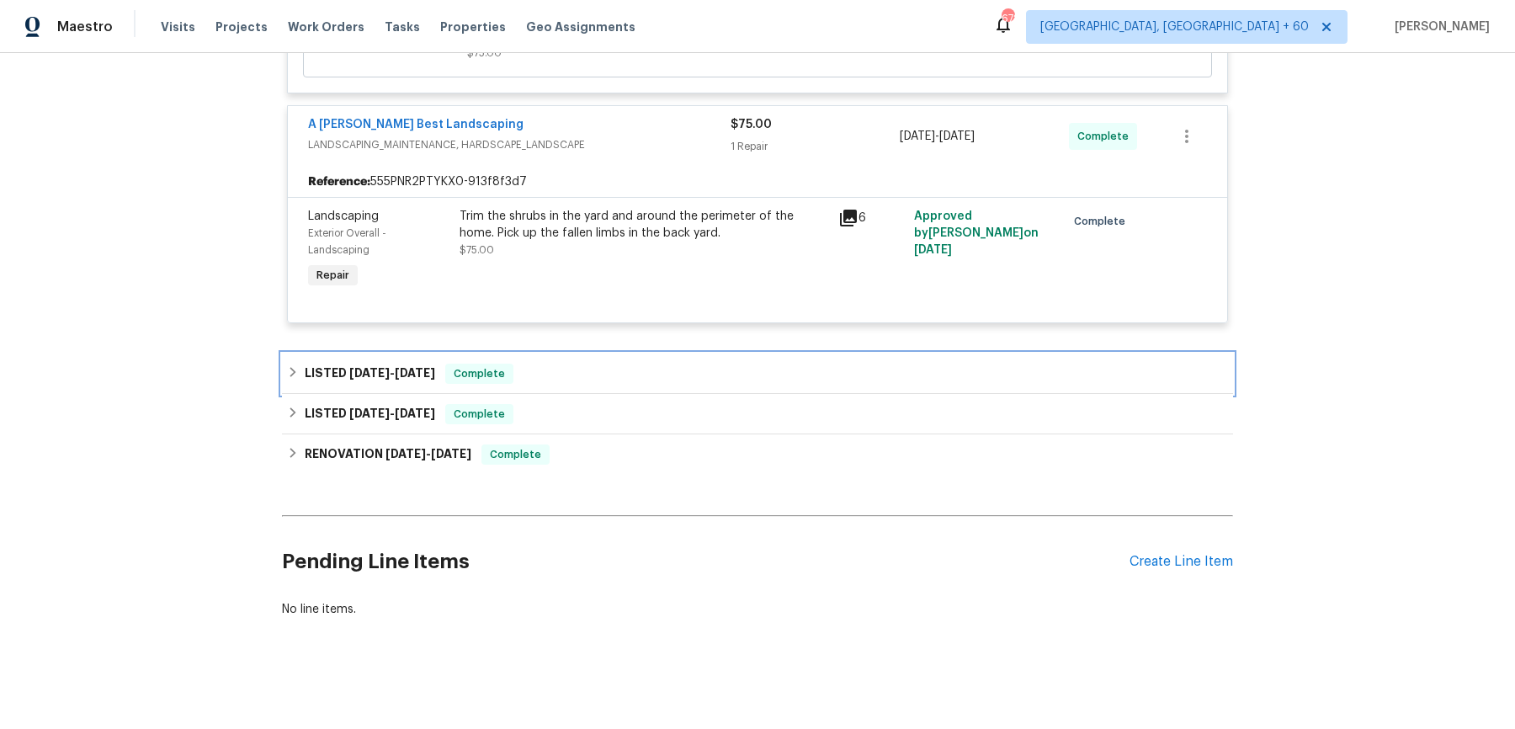
click at [617, 353] on div "LISTED [DATE] - [DATE] Complete" at bounding box center [757, 373] width 951 height 40
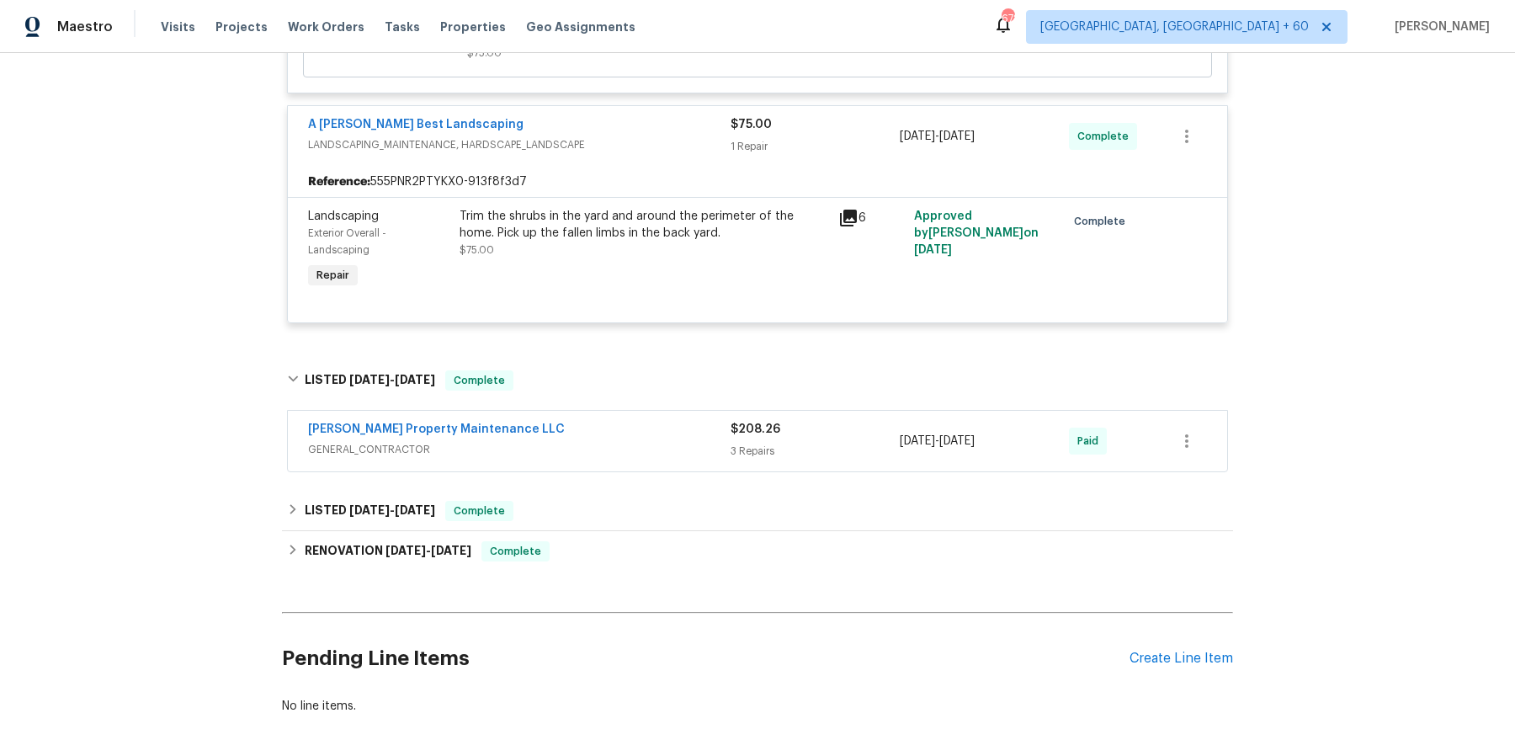
click at [593, 441] on span "GENERAL_CONTRACTOR" at bounding box center [519, 449] width 423 height 17
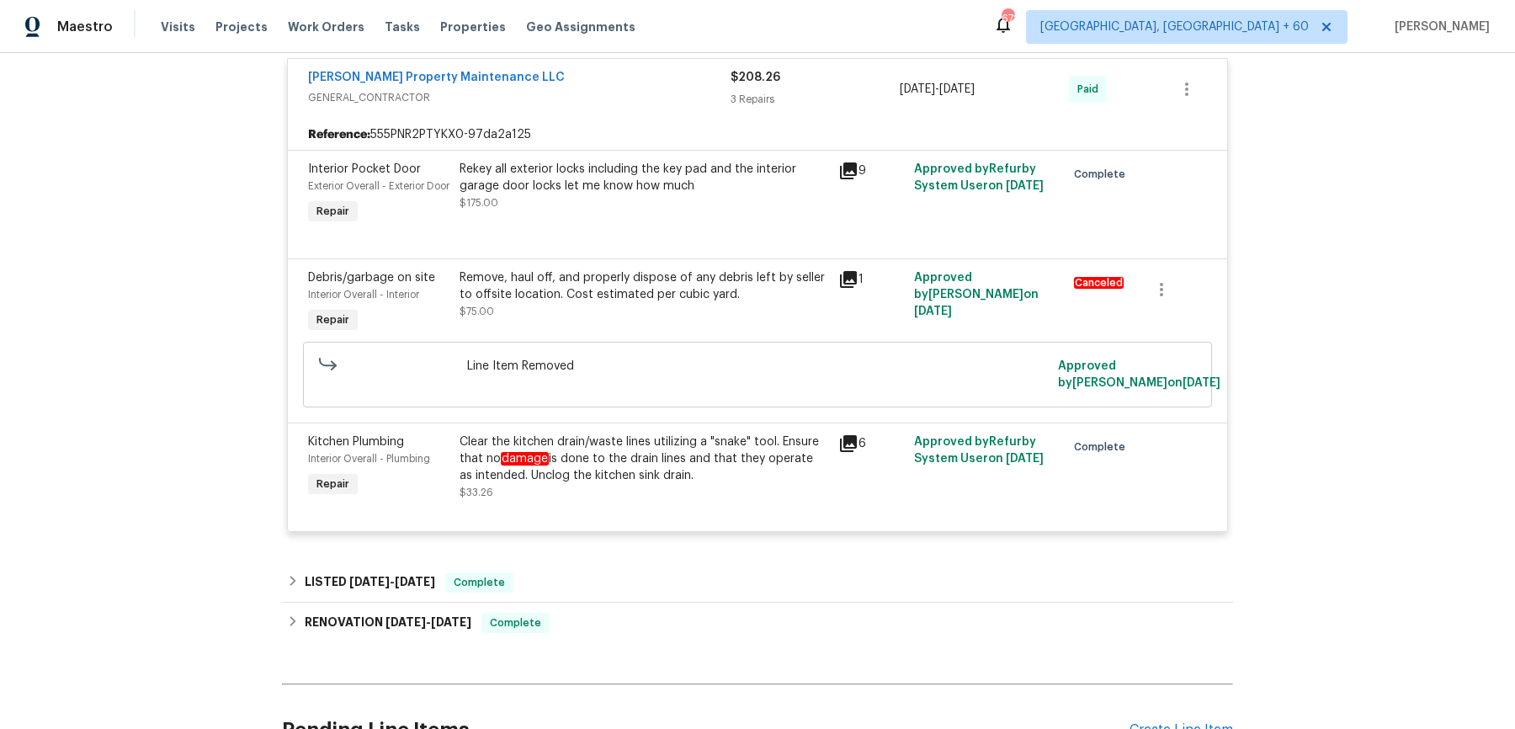
scroll to position [940, 0]
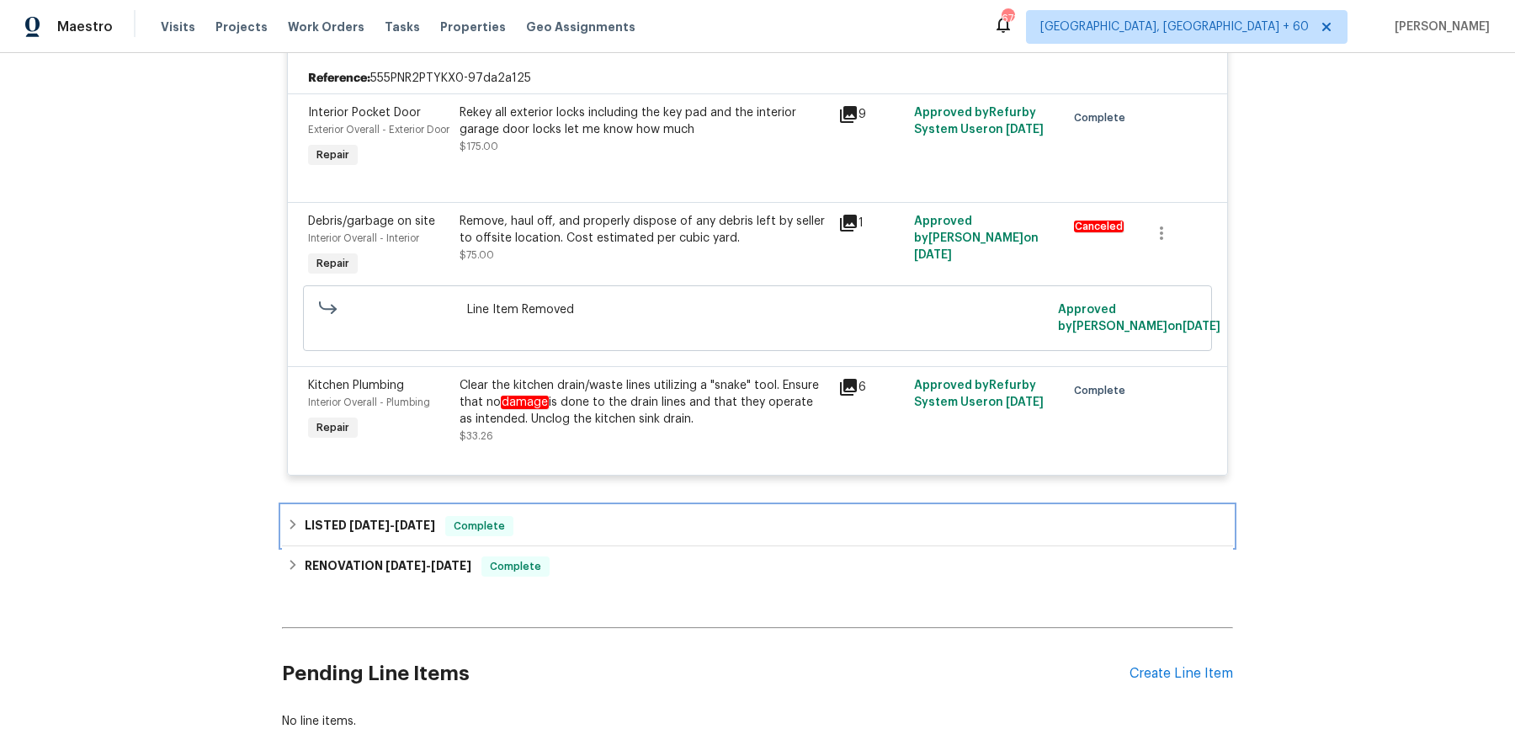
click at [608, 536] on div "LISTED [DATE] - [DATE] Complete" at bounding box center [757, 526] width 941 height 20
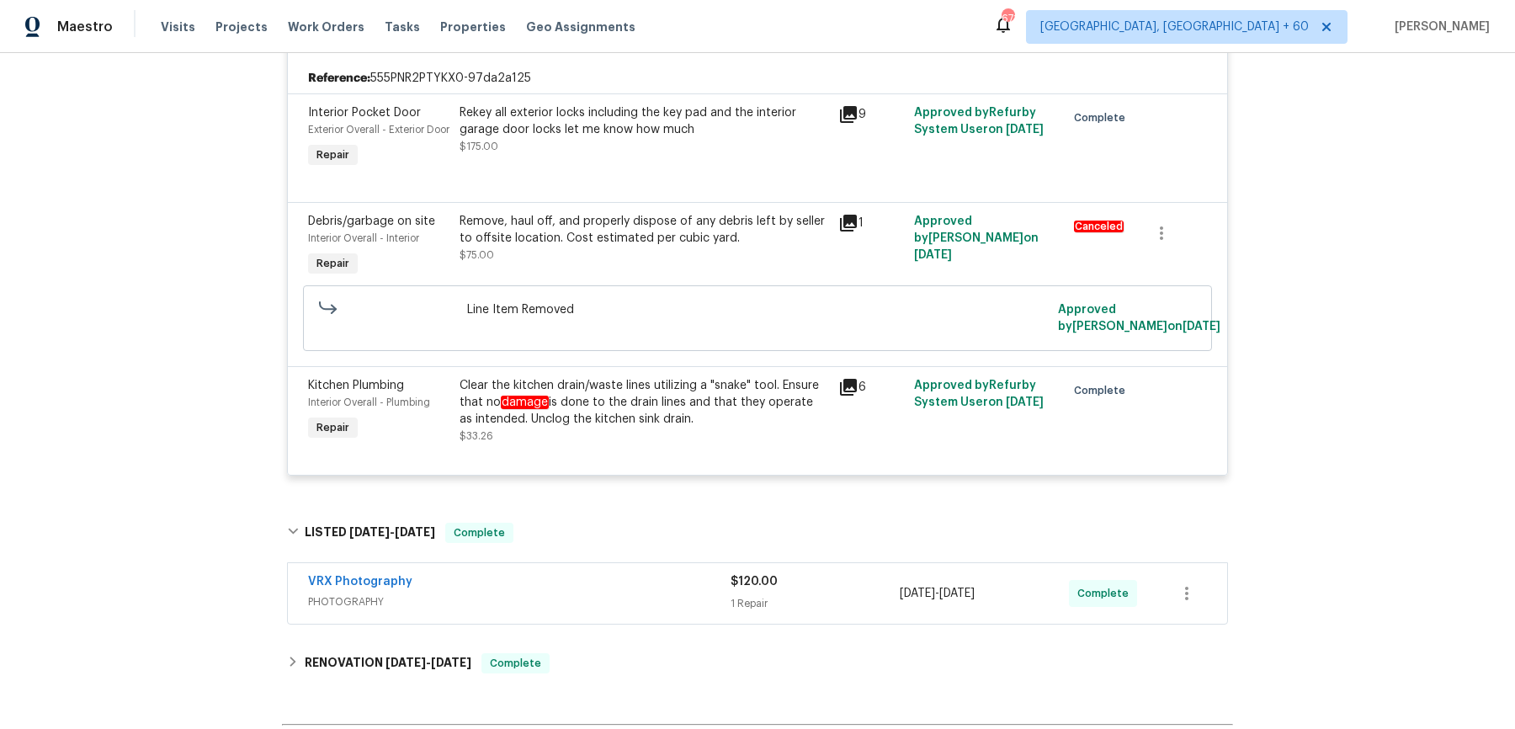
click at [608, 593] on div "VRX Photography" at bounding box center [519, 583] width 423 height 20
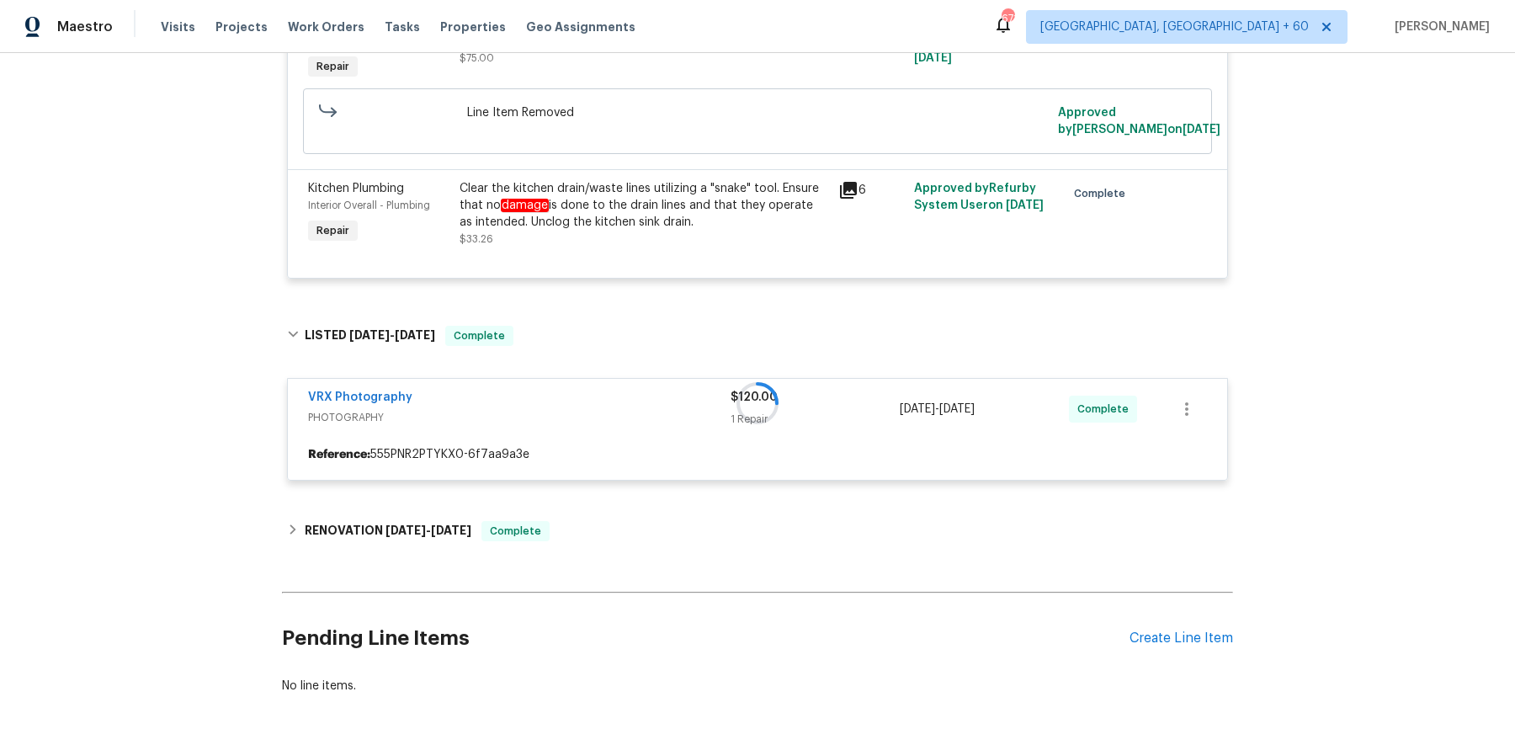
scroll to position [1197, 0]
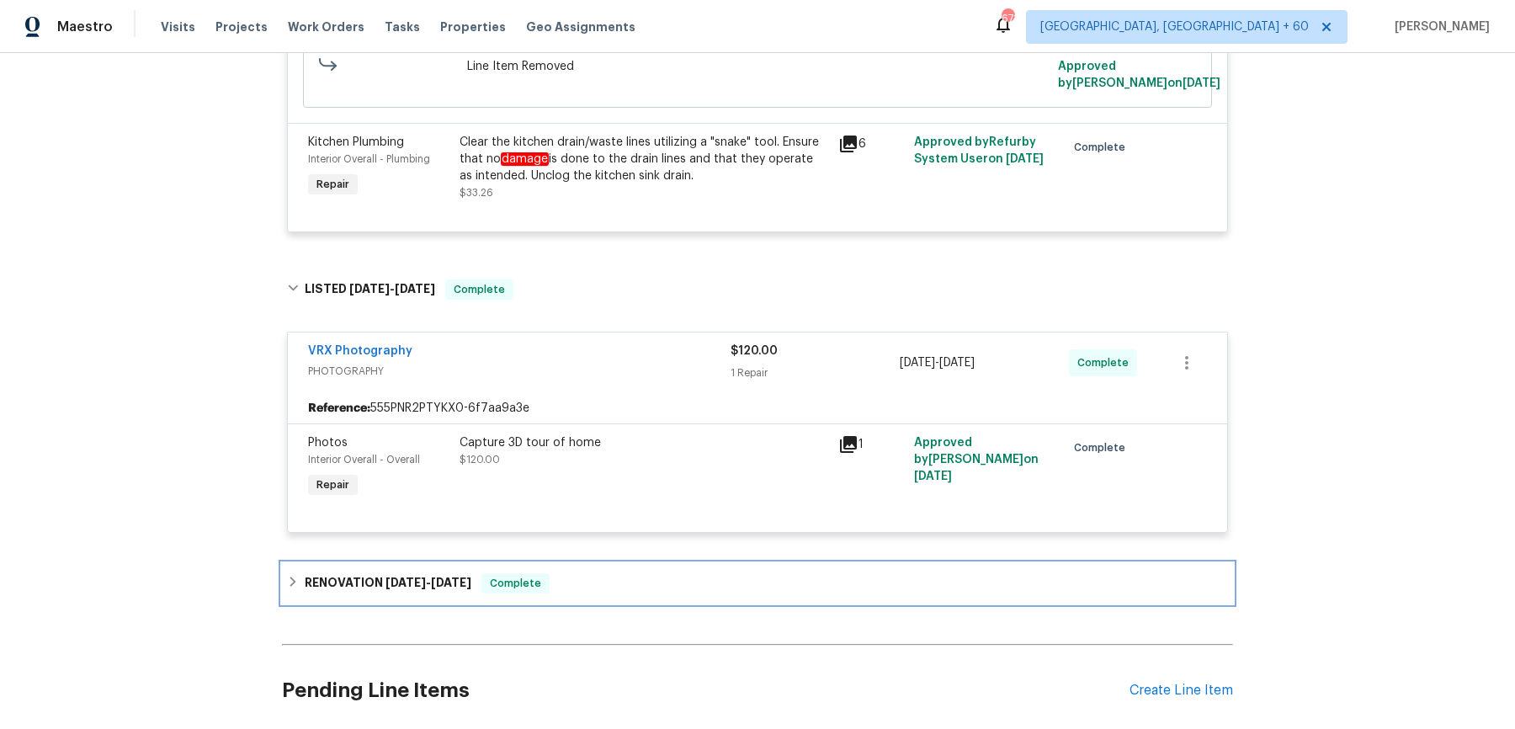
click at [608, 593] on div "RENOVATION [DATE] - [DATE] Complete" at bounding box center [757, 583] width 941 height 20
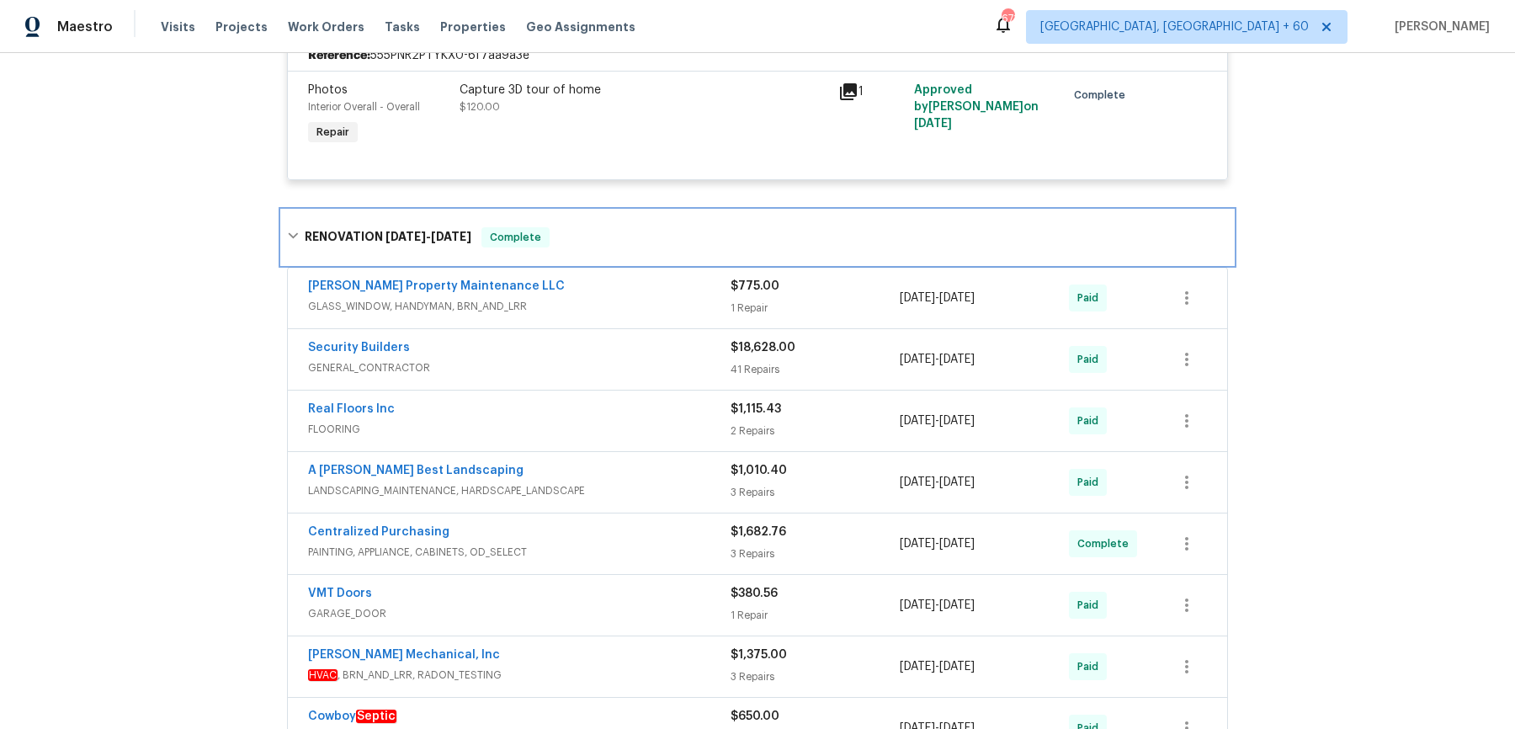
scroll to position [1584, 0]
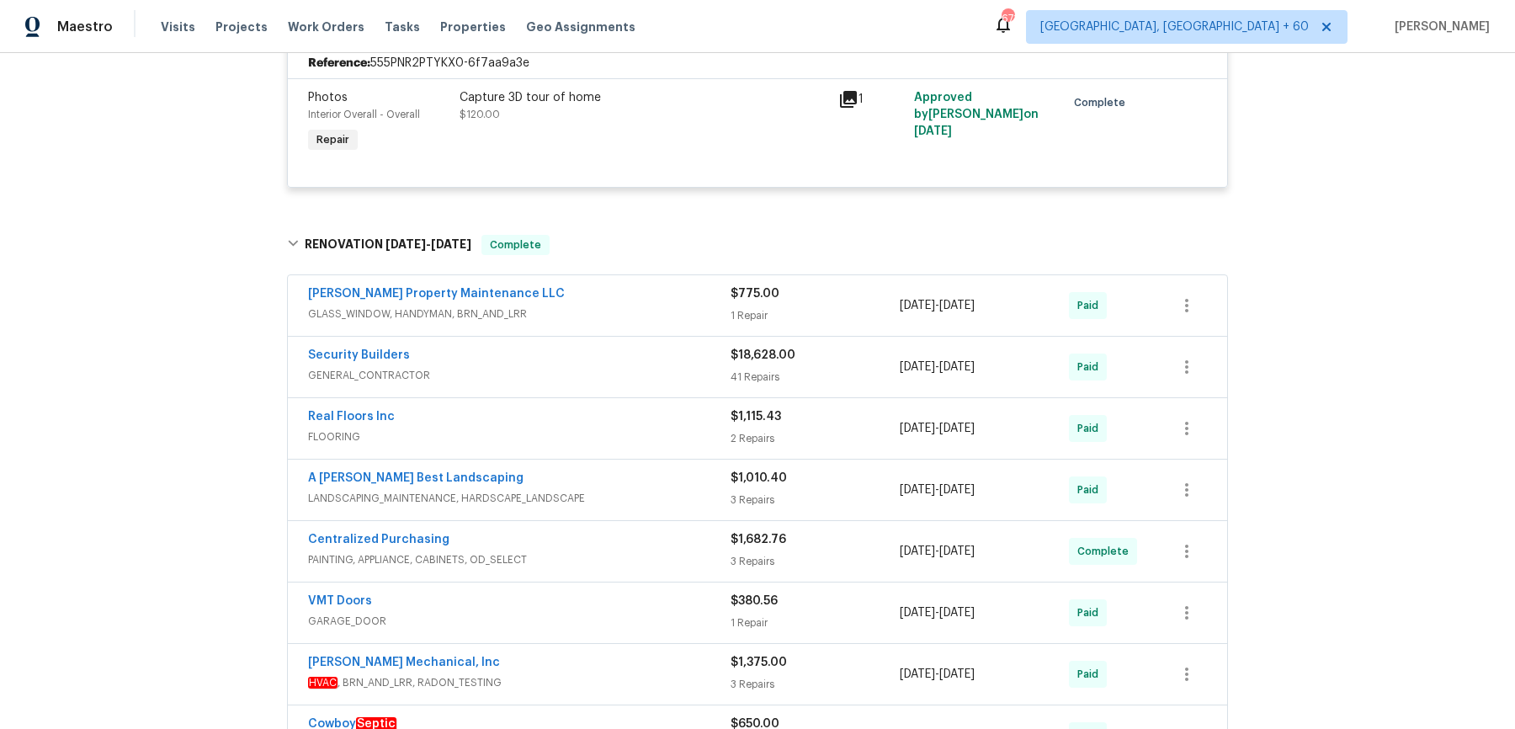
click at [660, 387] on div "Security Builders GENERAL_CONTRACTOR" at bounding box center [519, 367] width 423 height 40
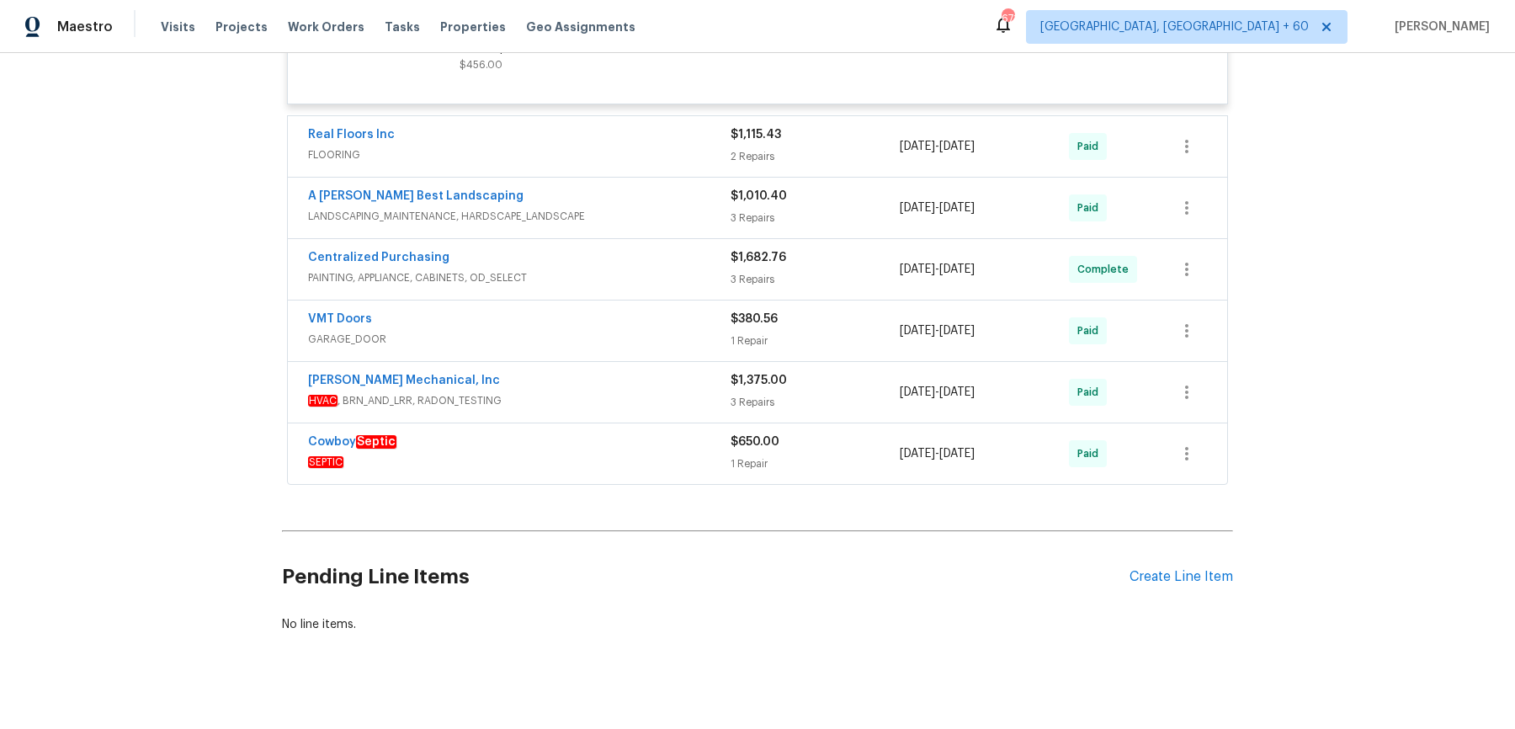
scroll to position [7380, 0]
